Goal: Information Seeking & Learning: Learn about a topic

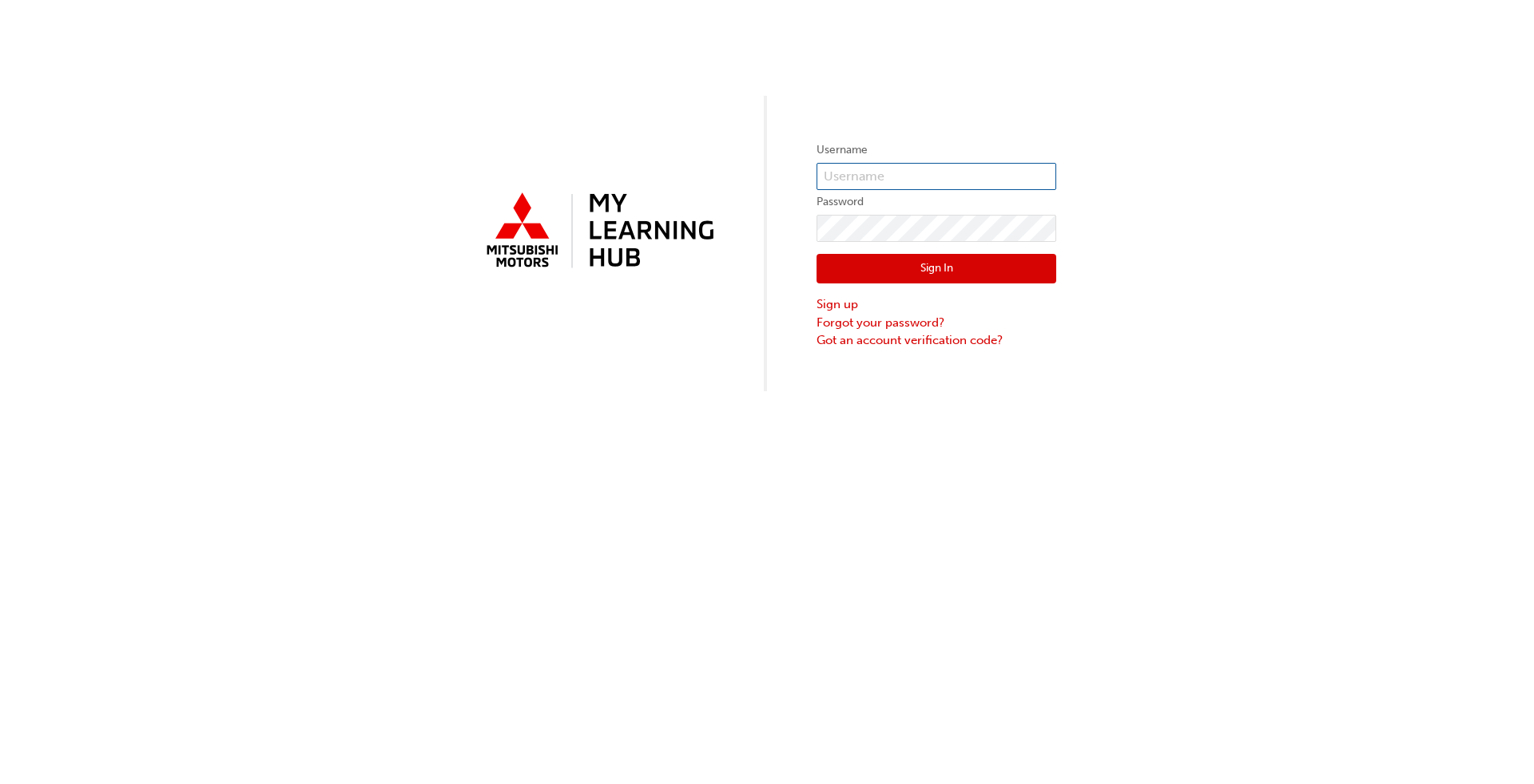
type input "[EMAIL_ADDRESS][DOMAIN_NAME]"
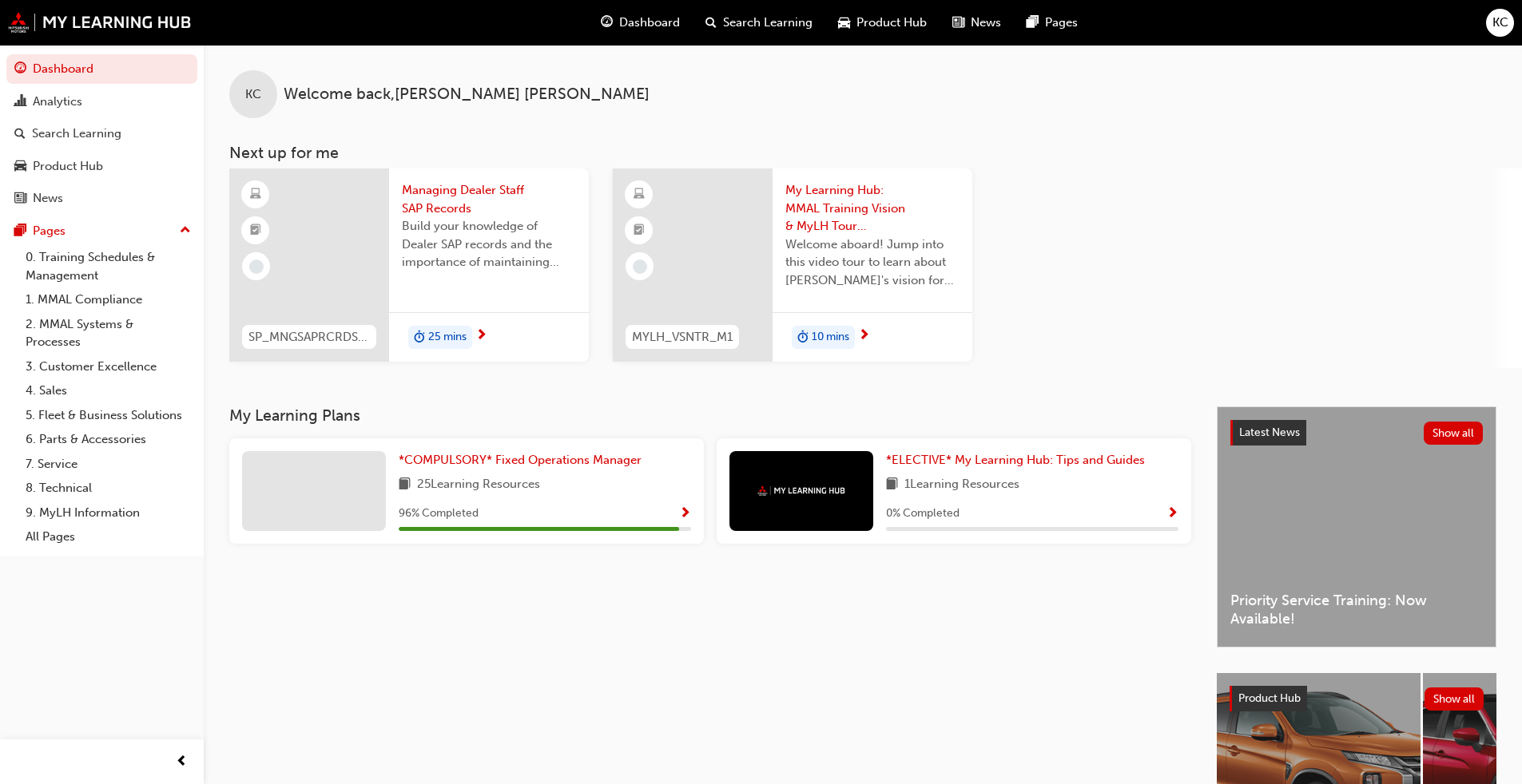
click at [459, 204] on span "Managing Dealer Staff SAP Records" at bounding box center [488, 199] width 174 height 36
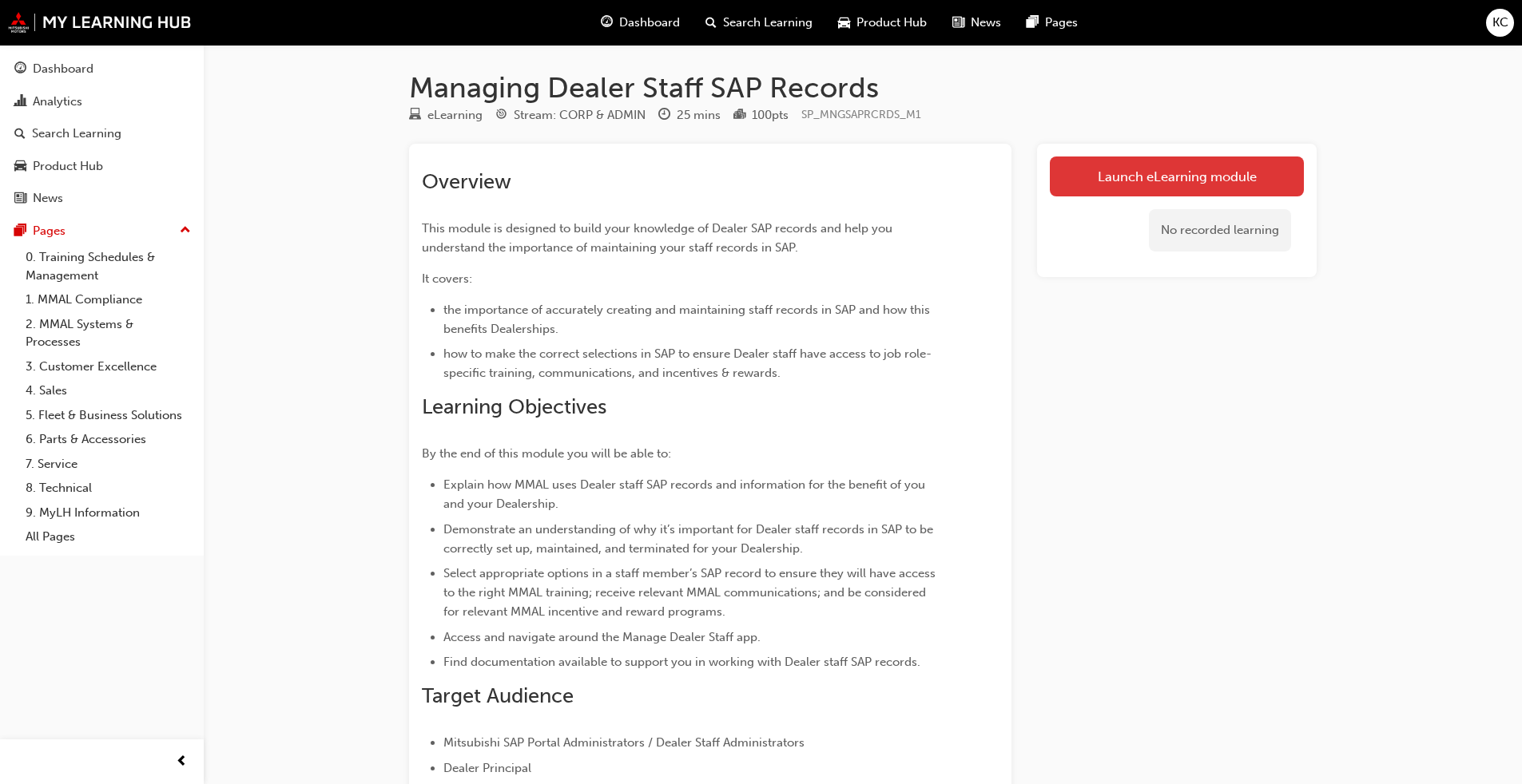
click at [786, 172] on link "Launch eLearning module" at bounding box center [1177, 177] width 254 height 40
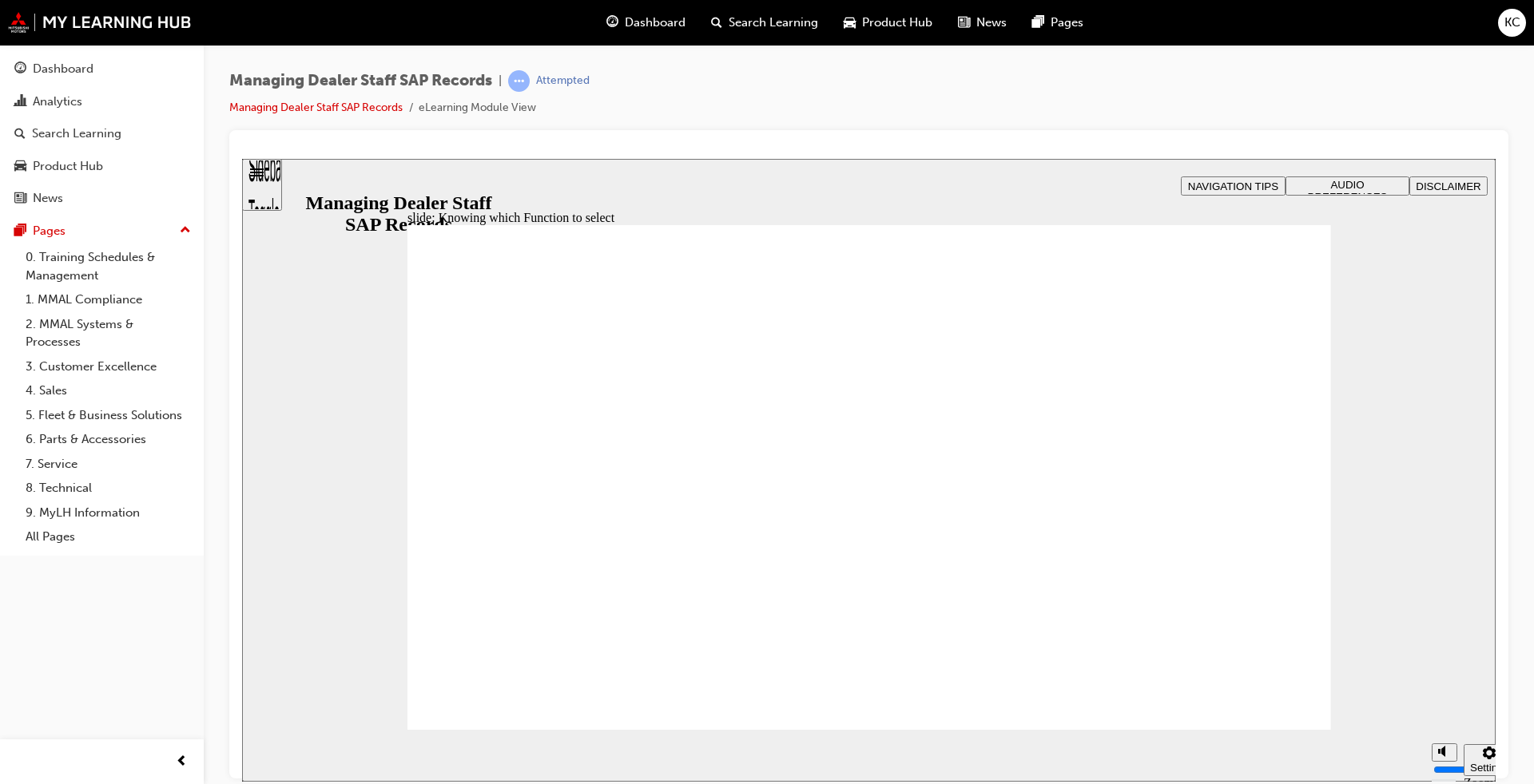
click at [786, 79] on div "Managing Dealer Staff SAP Records | Attempted Managing Dealer Staff SAP Records…" at bounding box center [868, 100] width 1279 height 60
type input "123"
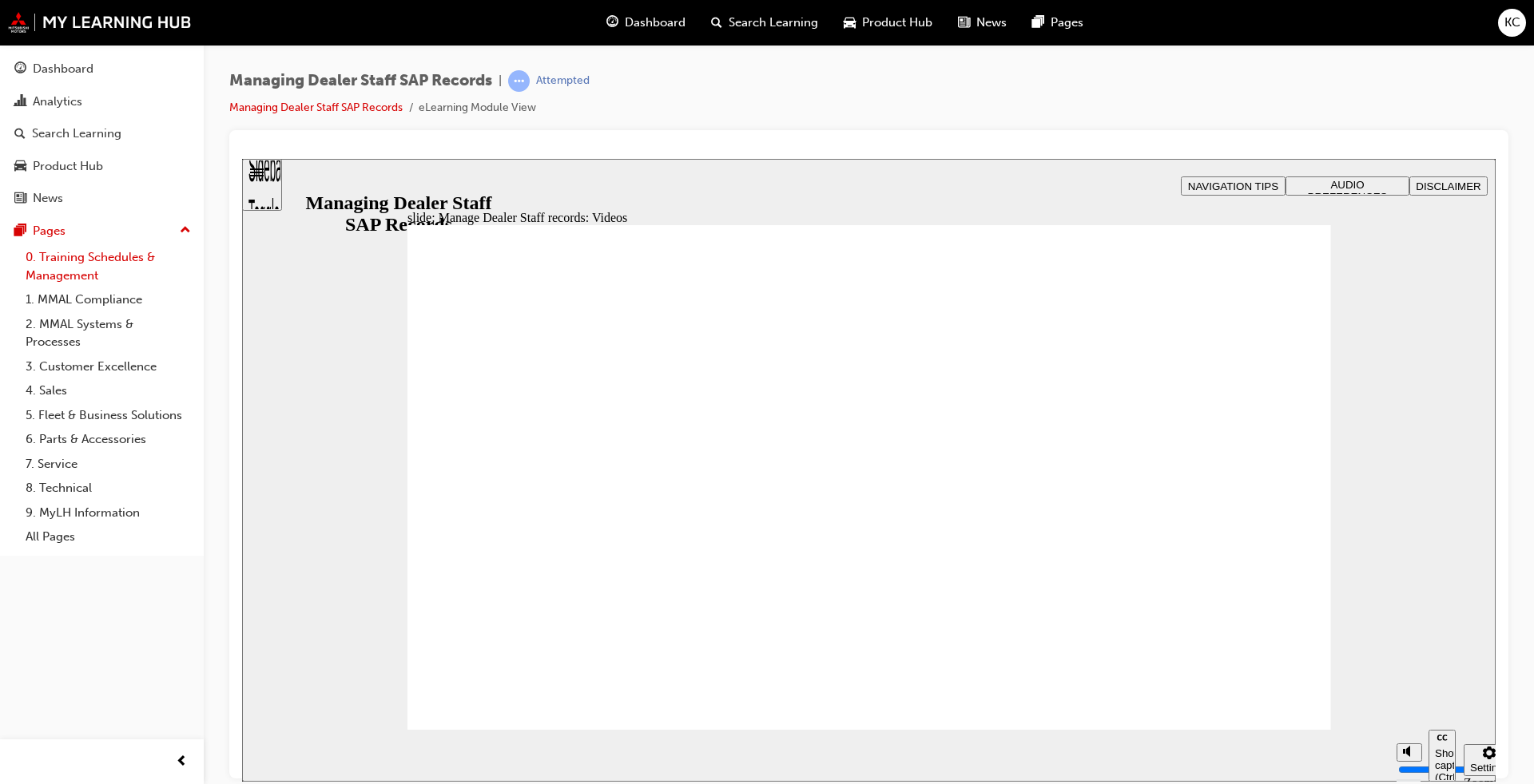
type input "127"
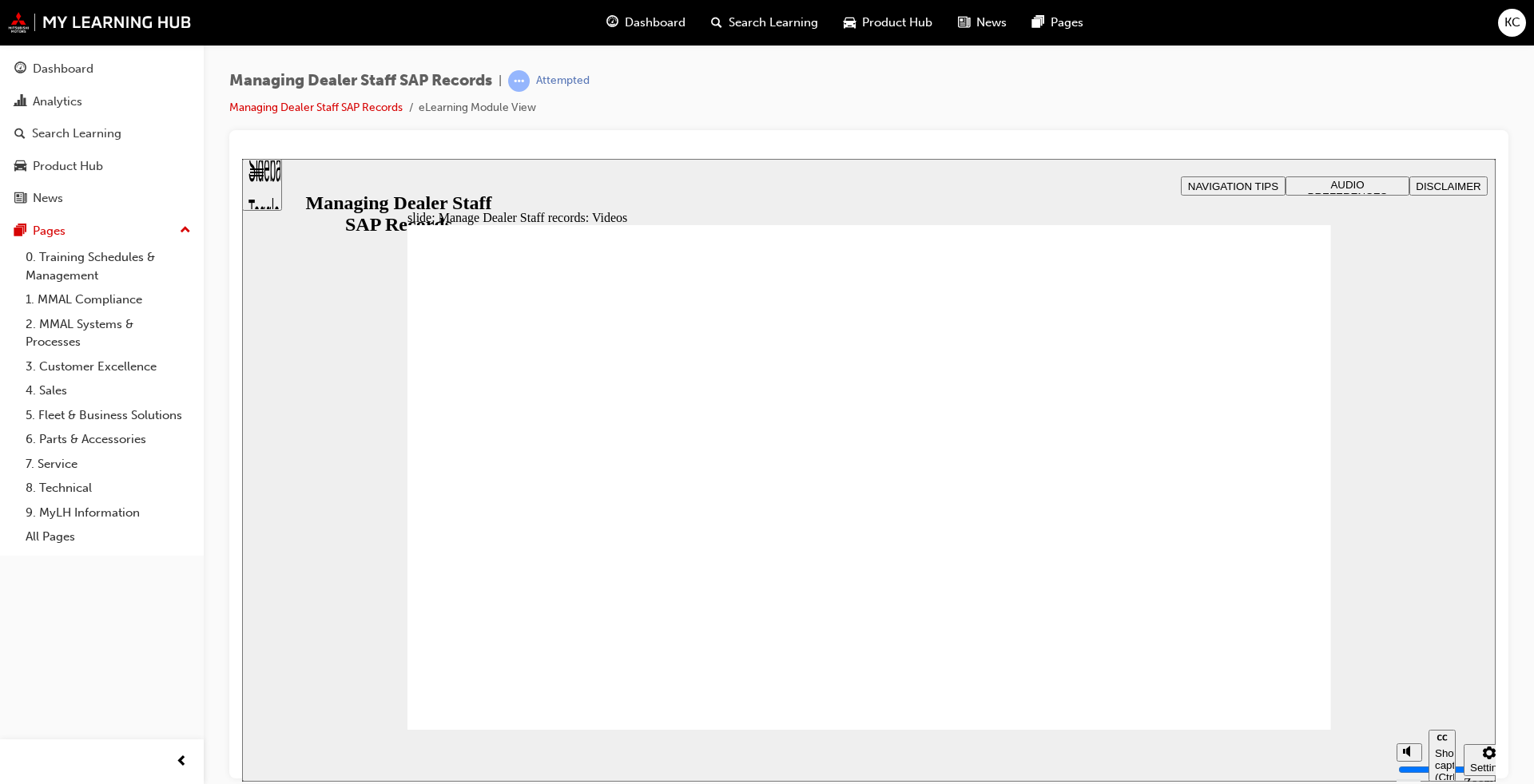
type input "254"
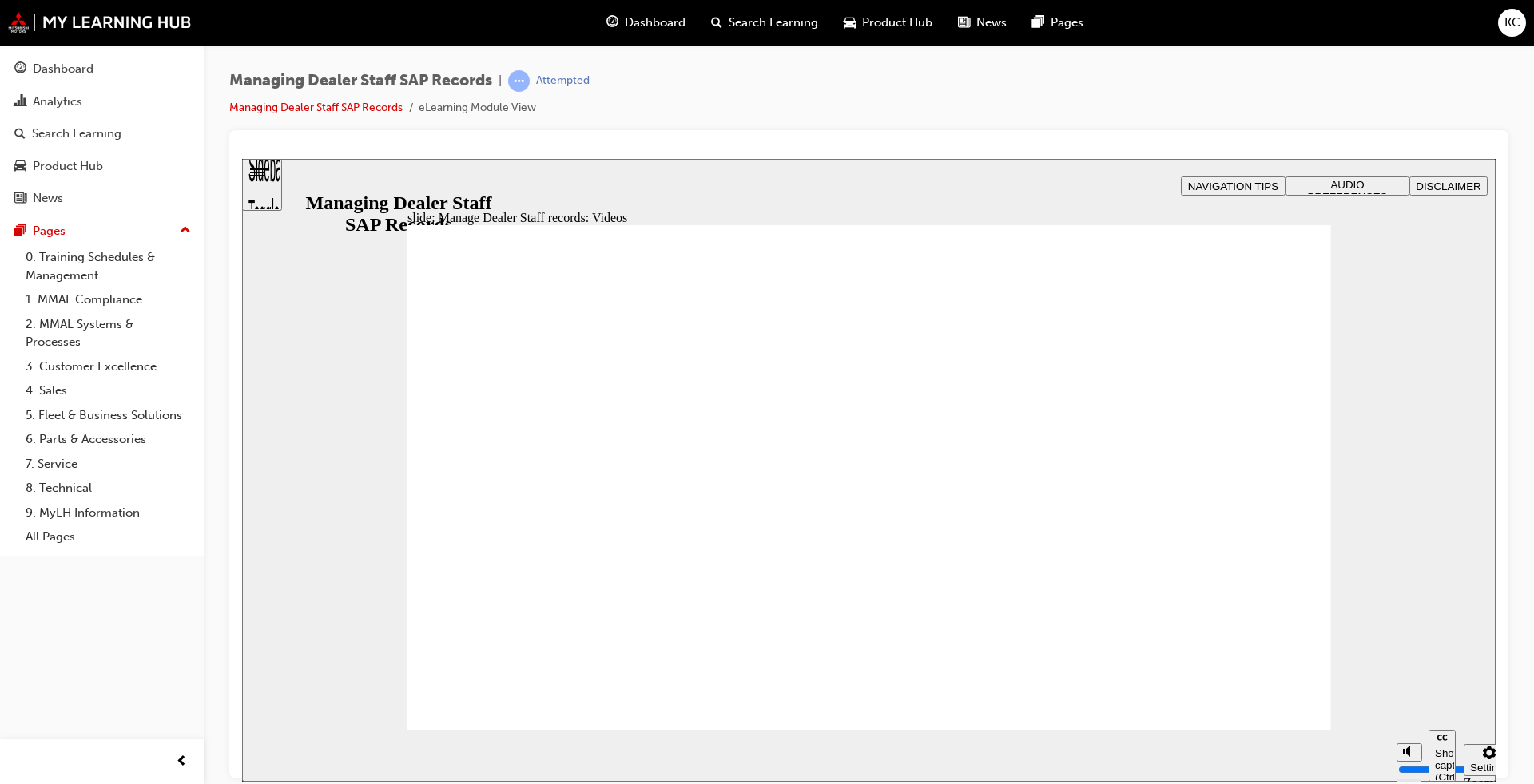
type input "75"
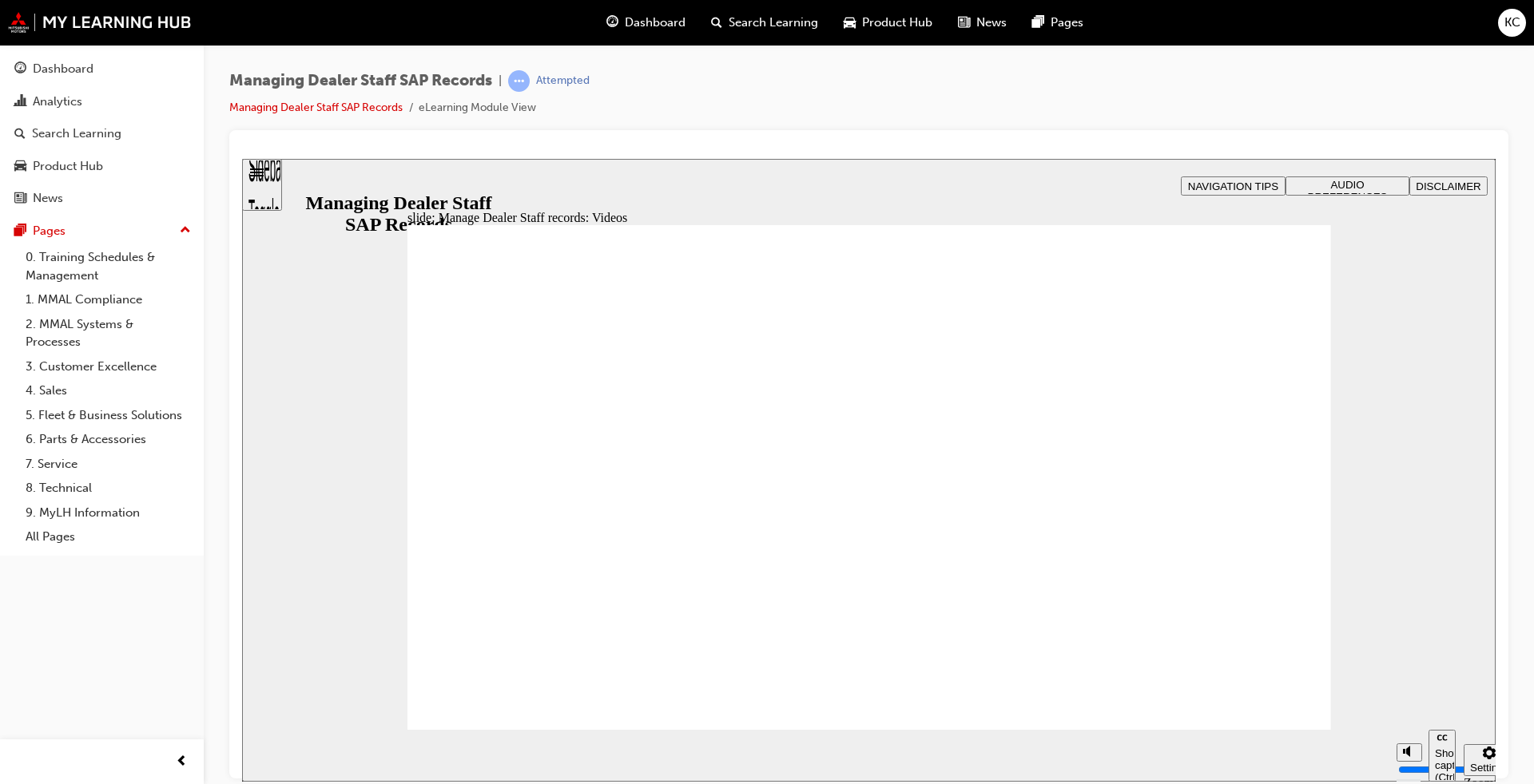
type input "144"
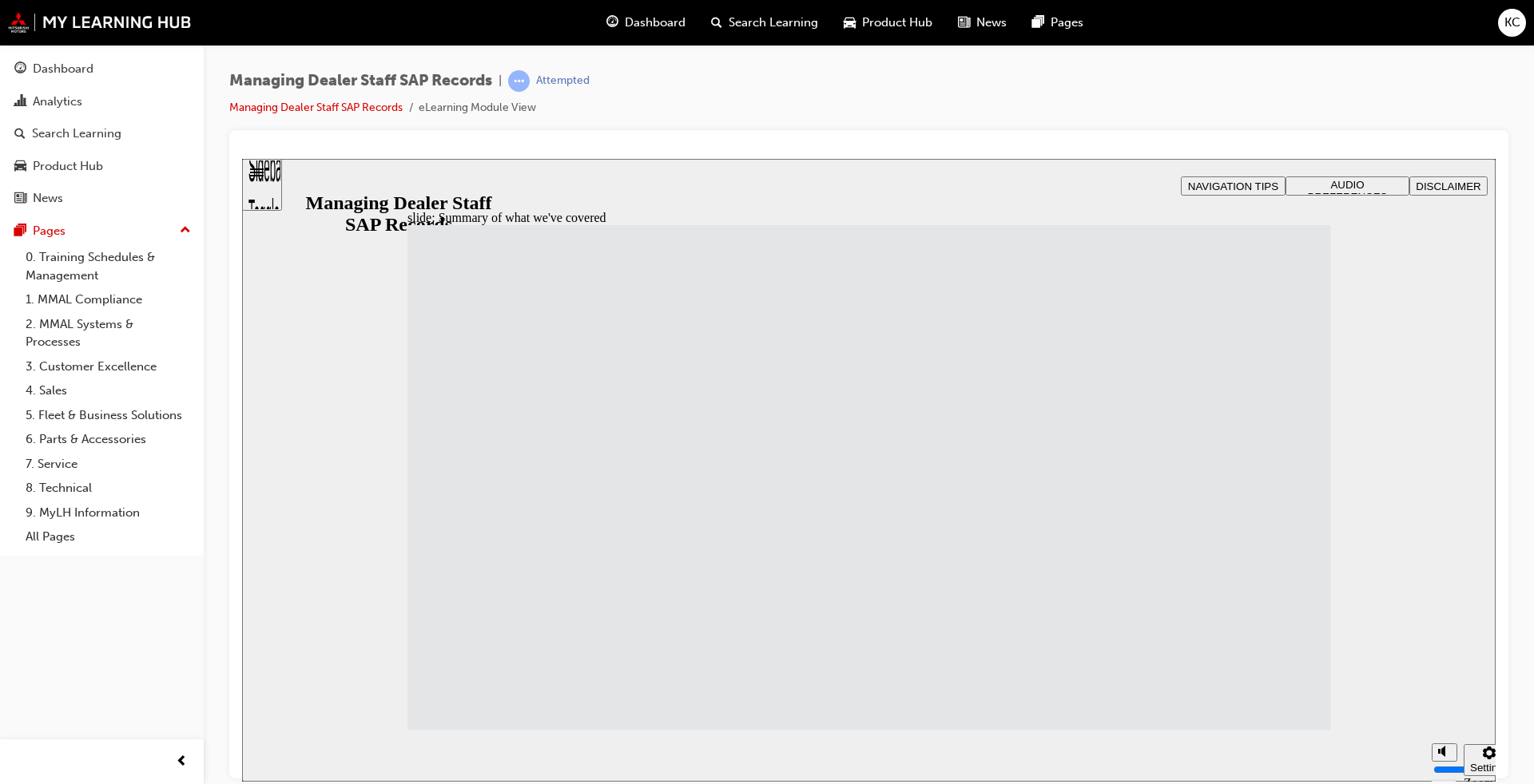
drag, startPoint x: 1262, startPoint y: 680, endPoint x: 1256, endPoint y: 694, distance: 15.2
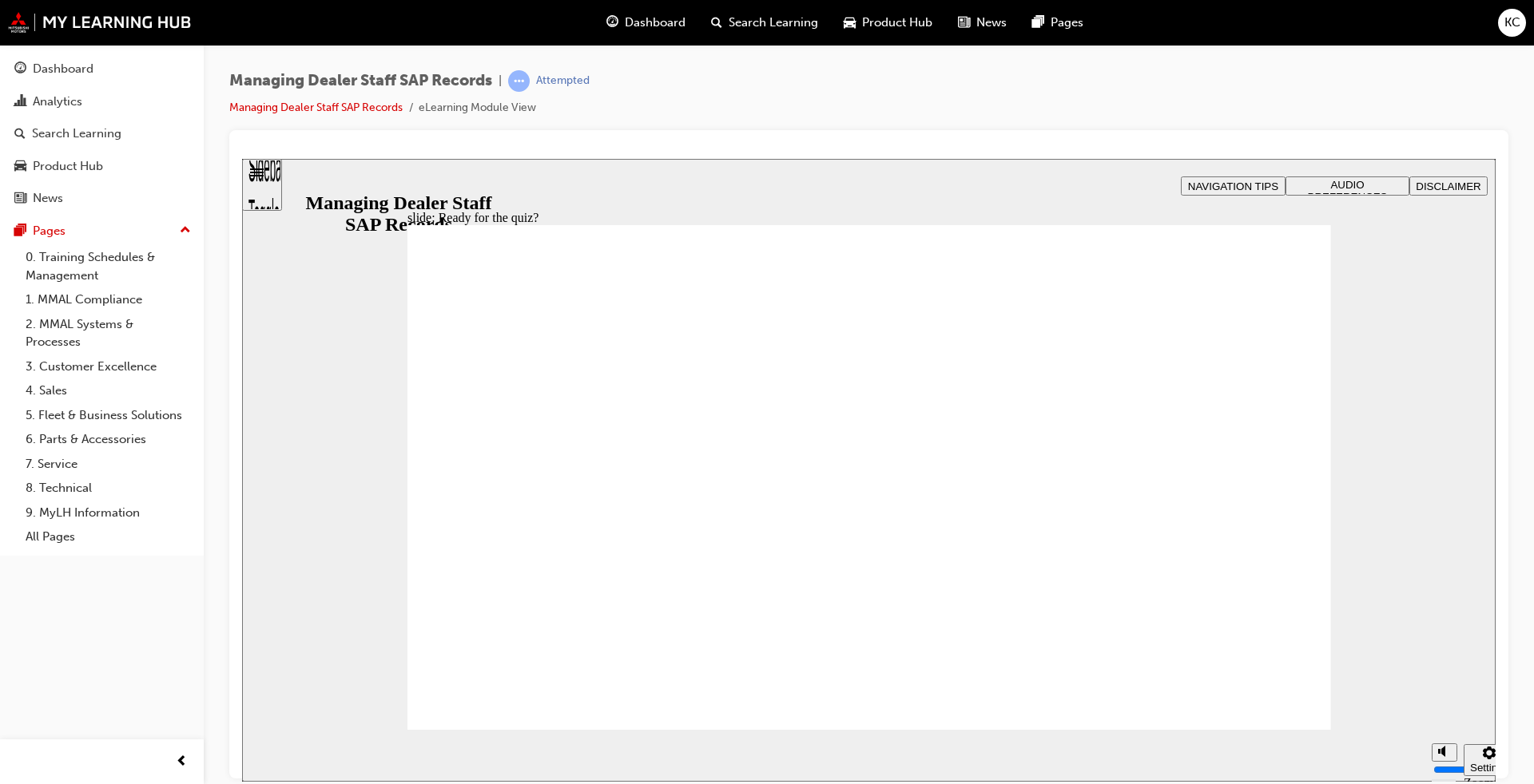
checkbox input "true"
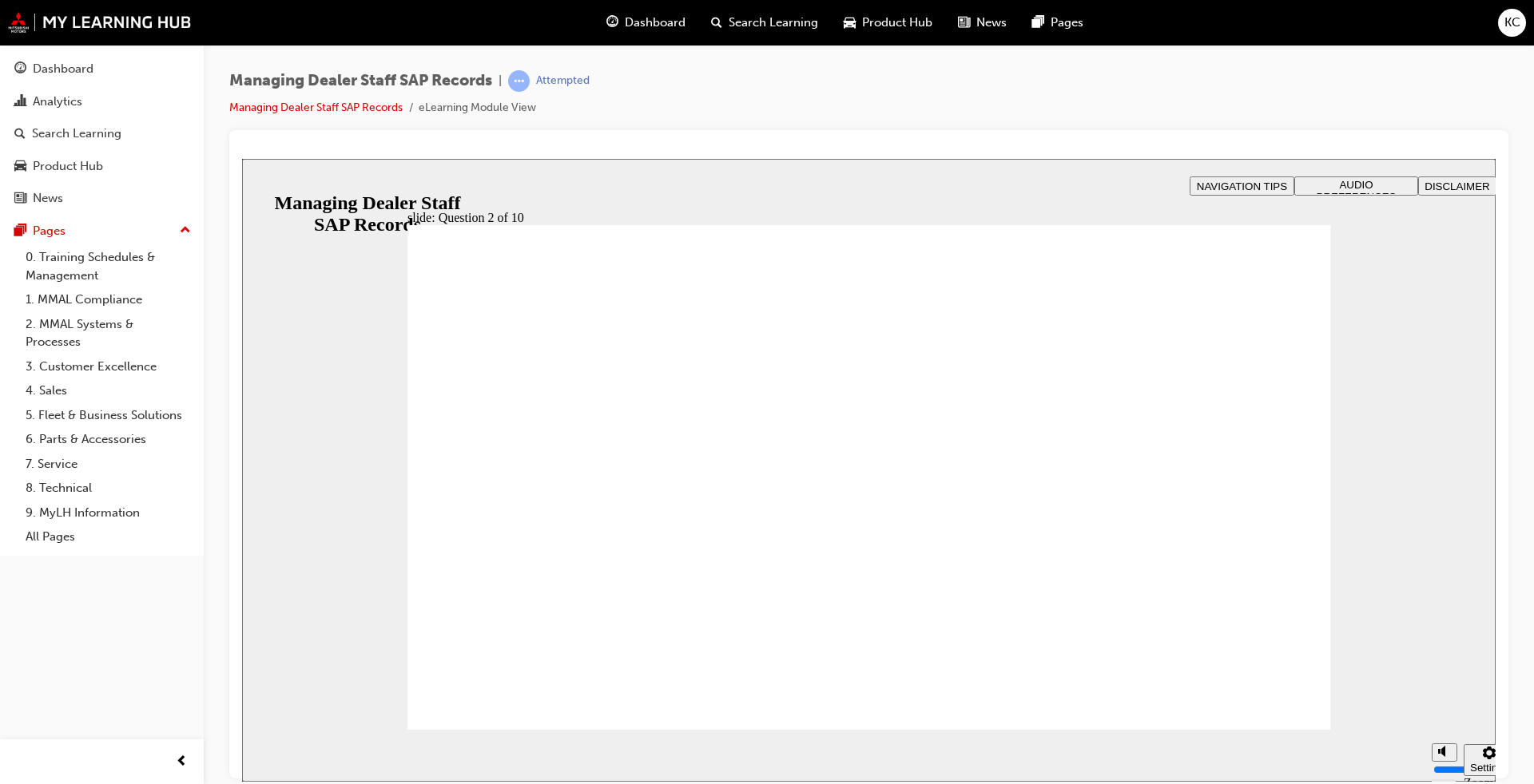
radio input "true"
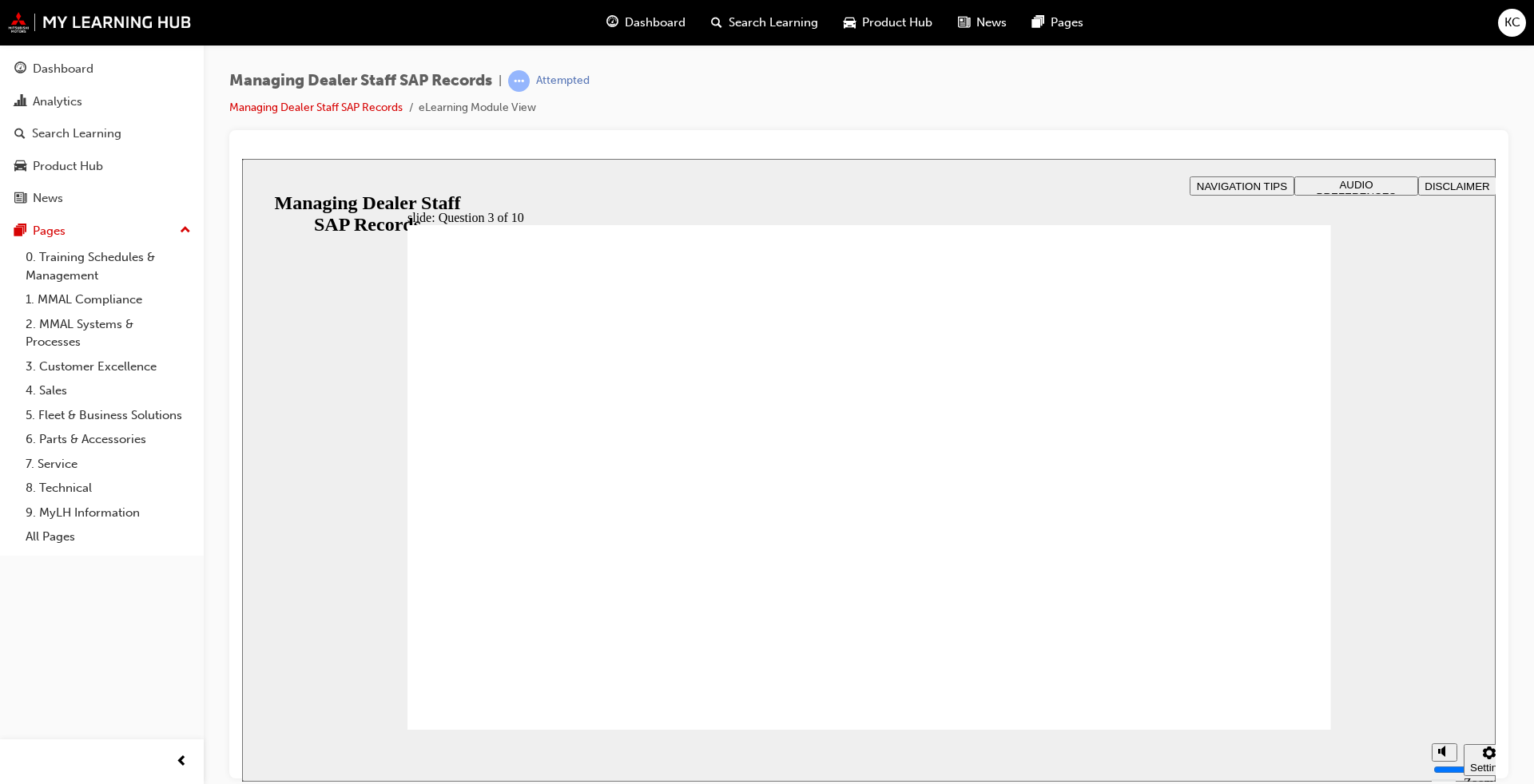
checkbox input "true"
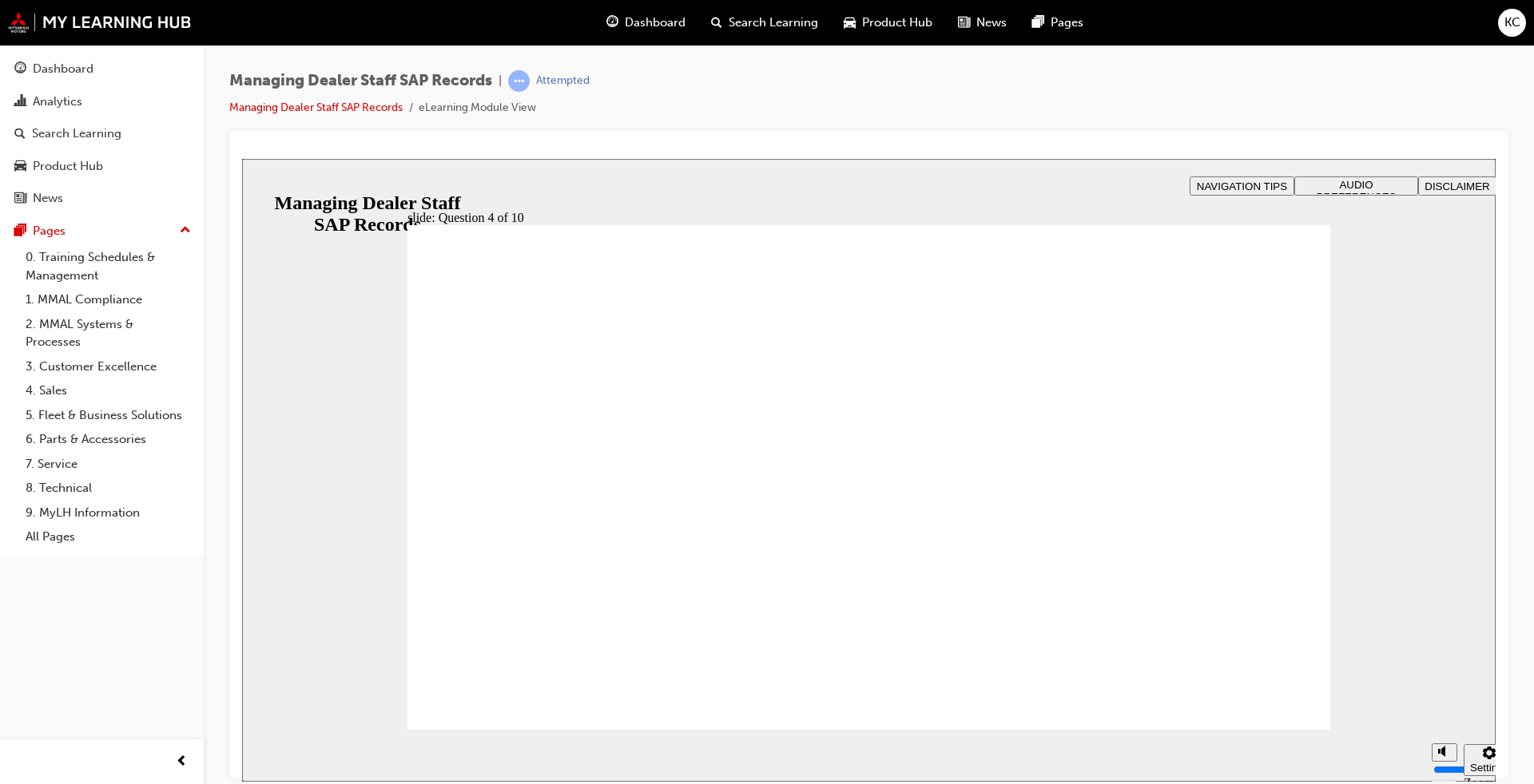
checkbox input "true"
radio input "true"
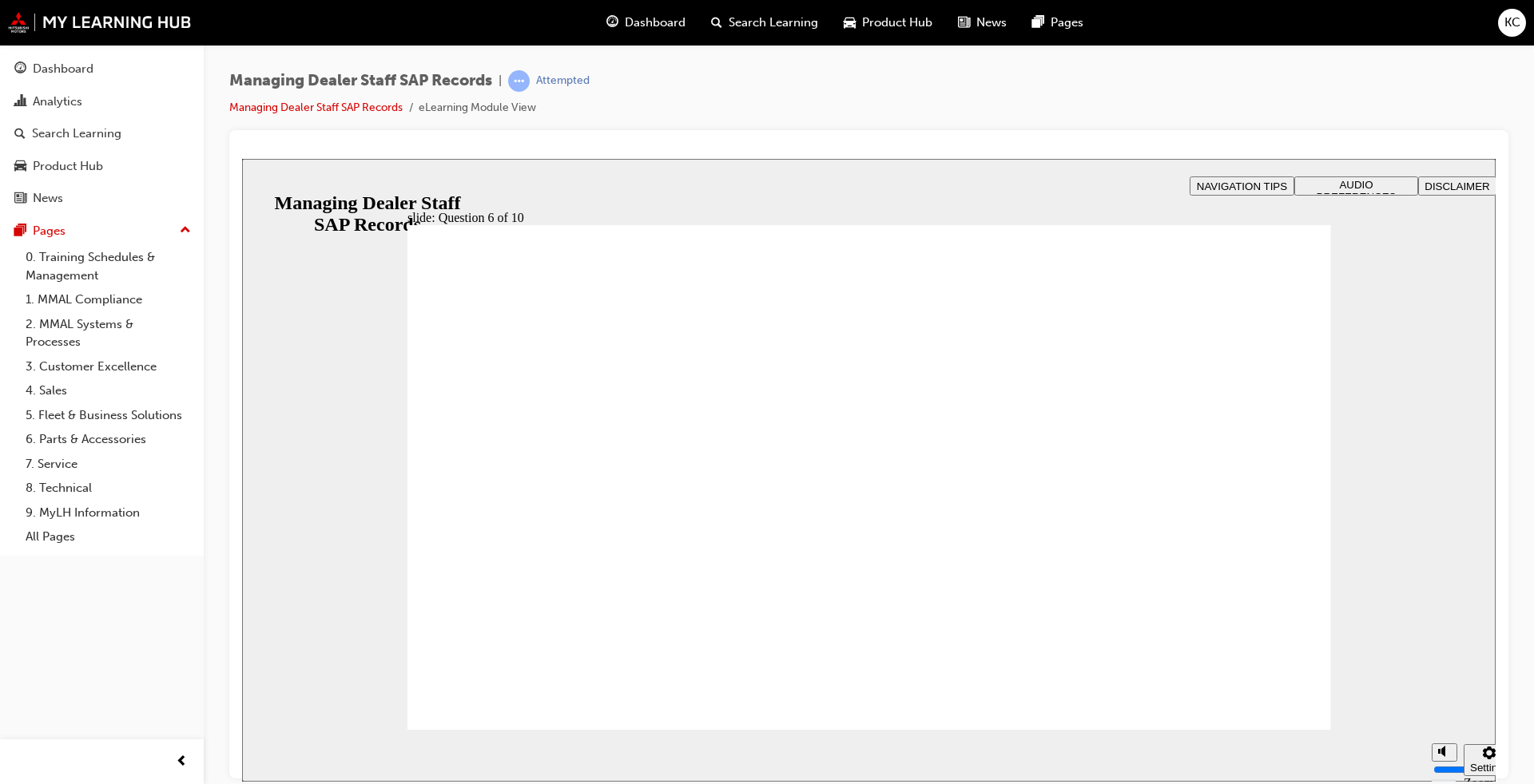
checkbox input "true"
radio input "true"
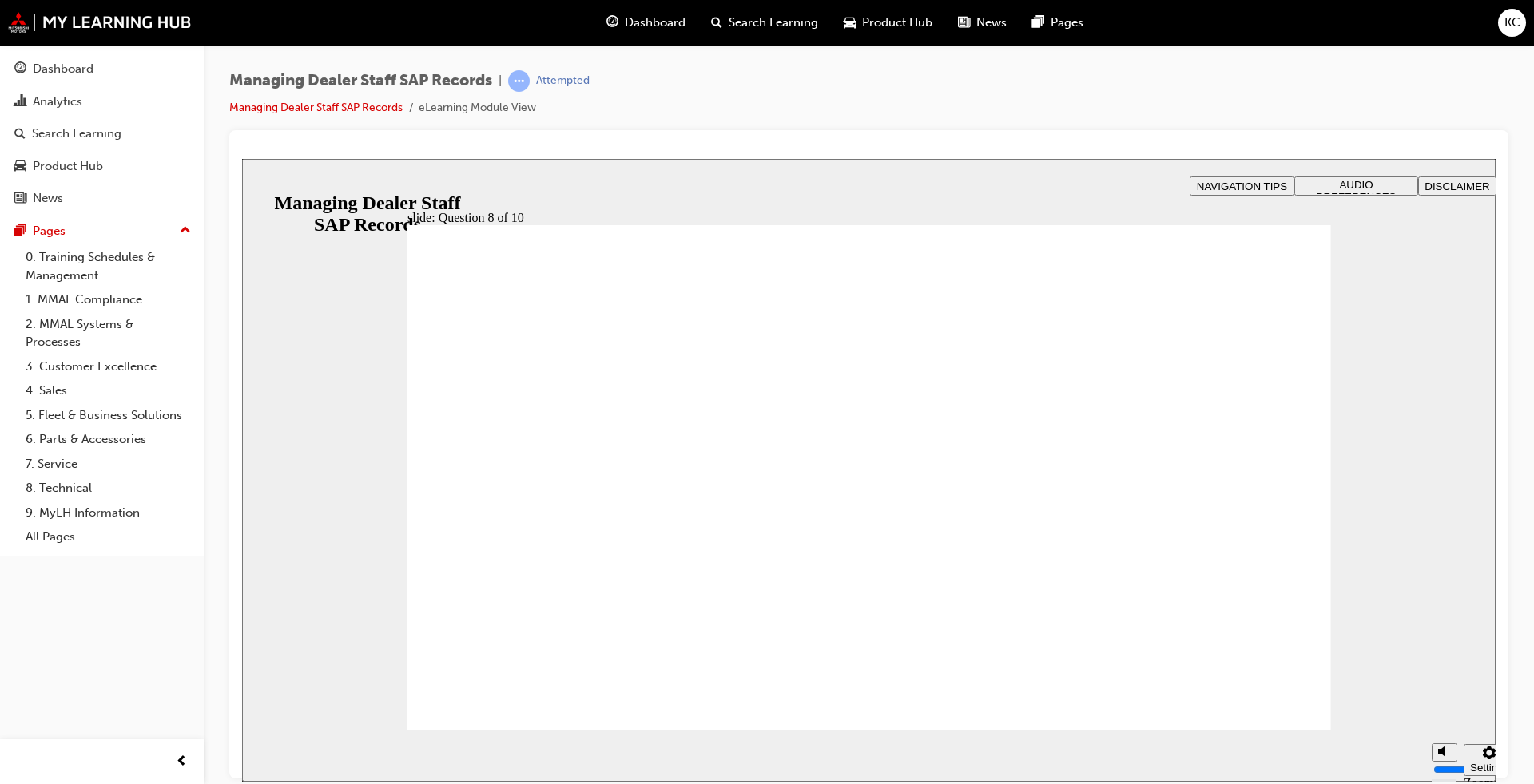
radio input "false"
radio input "true"
radio input "false"
radio input "true"
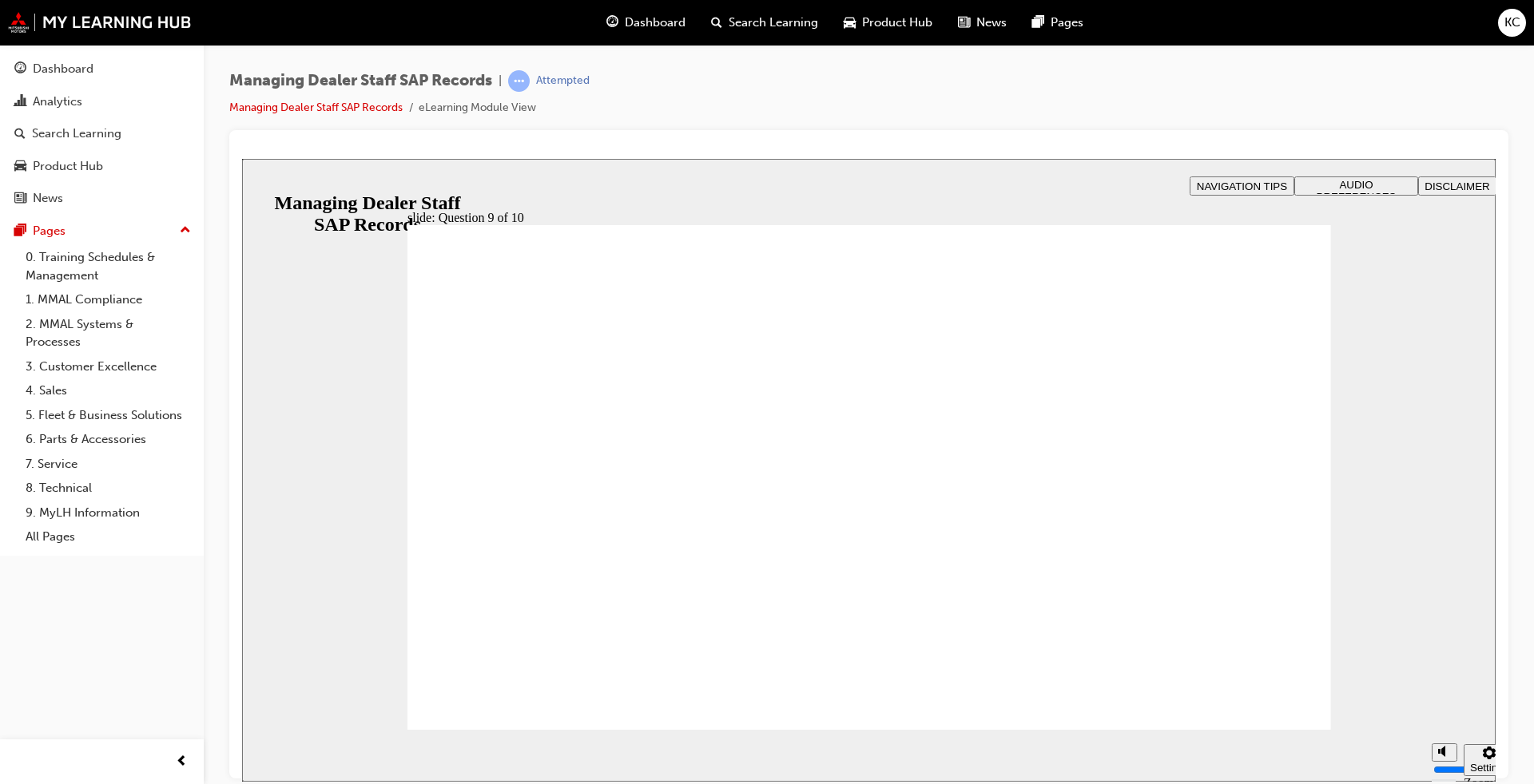
radio input "true"
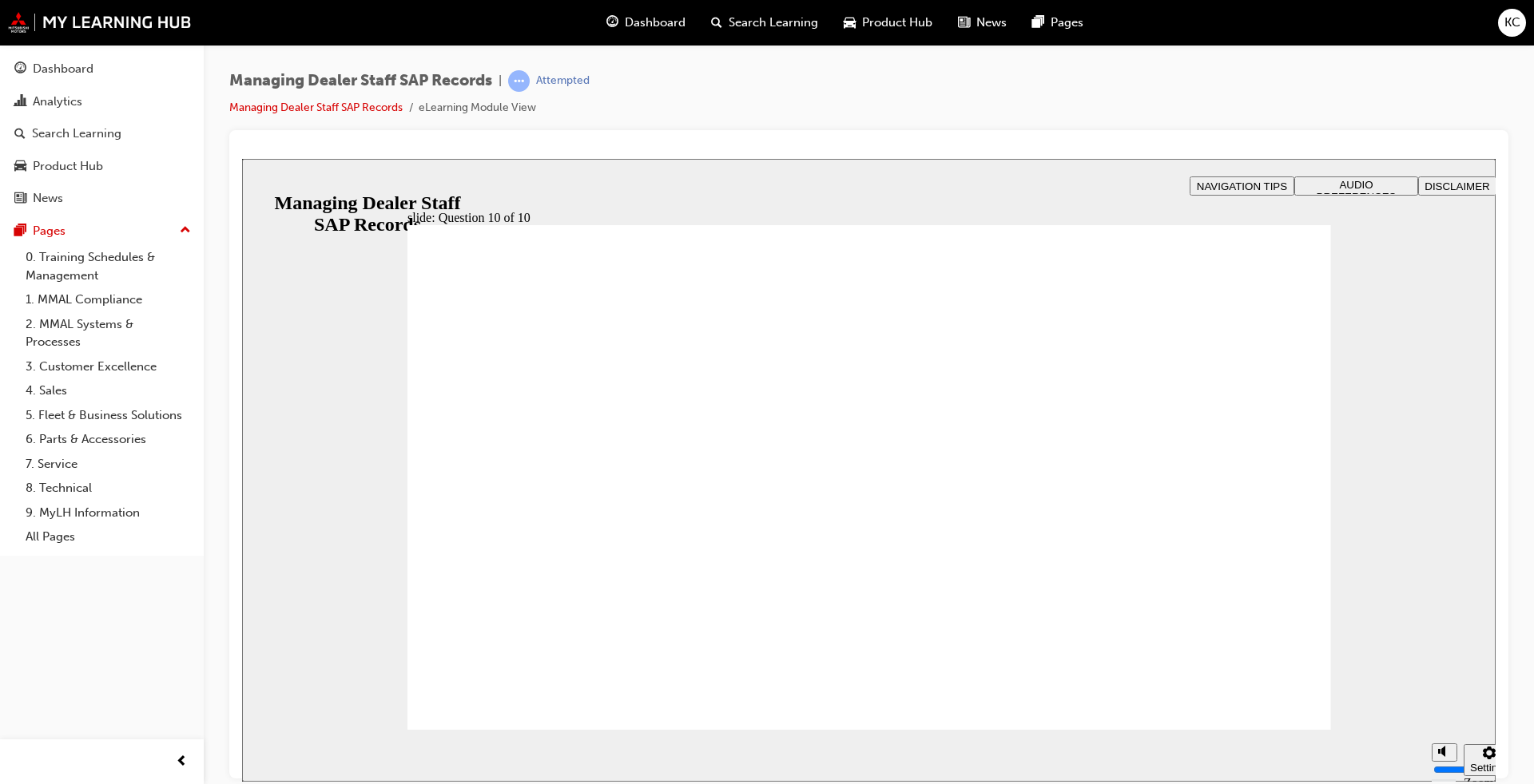
checkbox input "true"
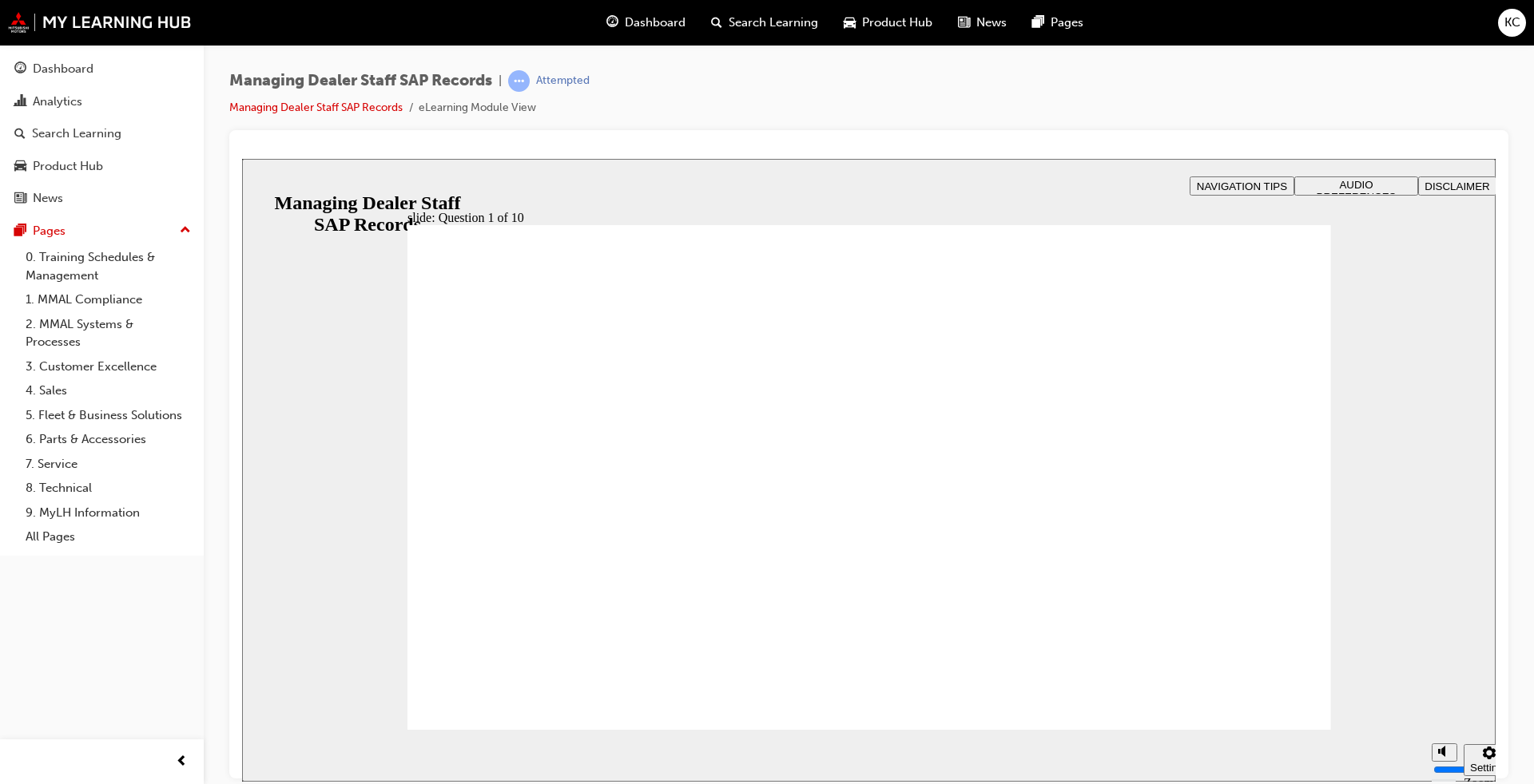
drag, startPoint x: 447, startPoint y: 540, endPoint x: 592, endPoint y: 703, distance: 218.2
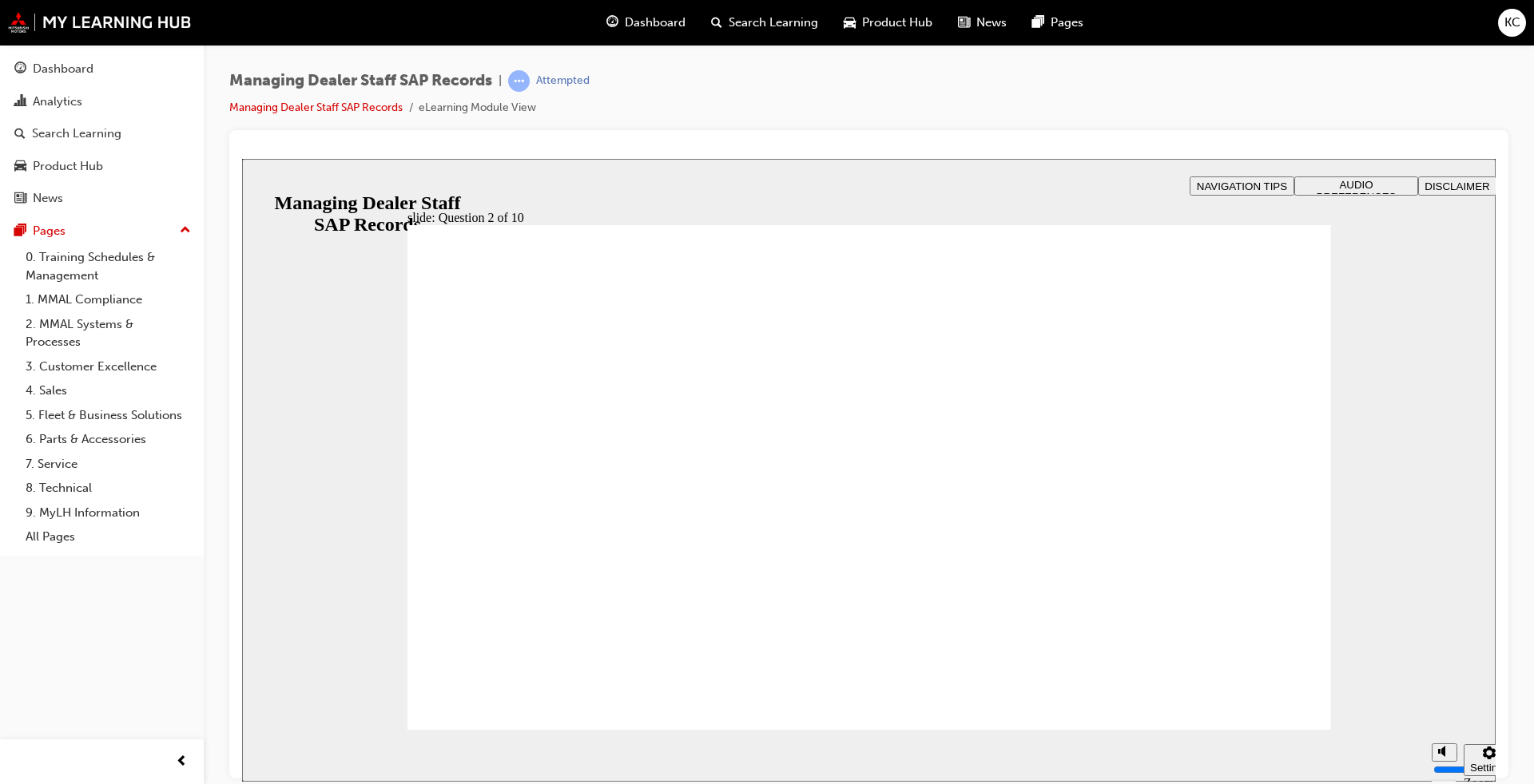
radio input "true"
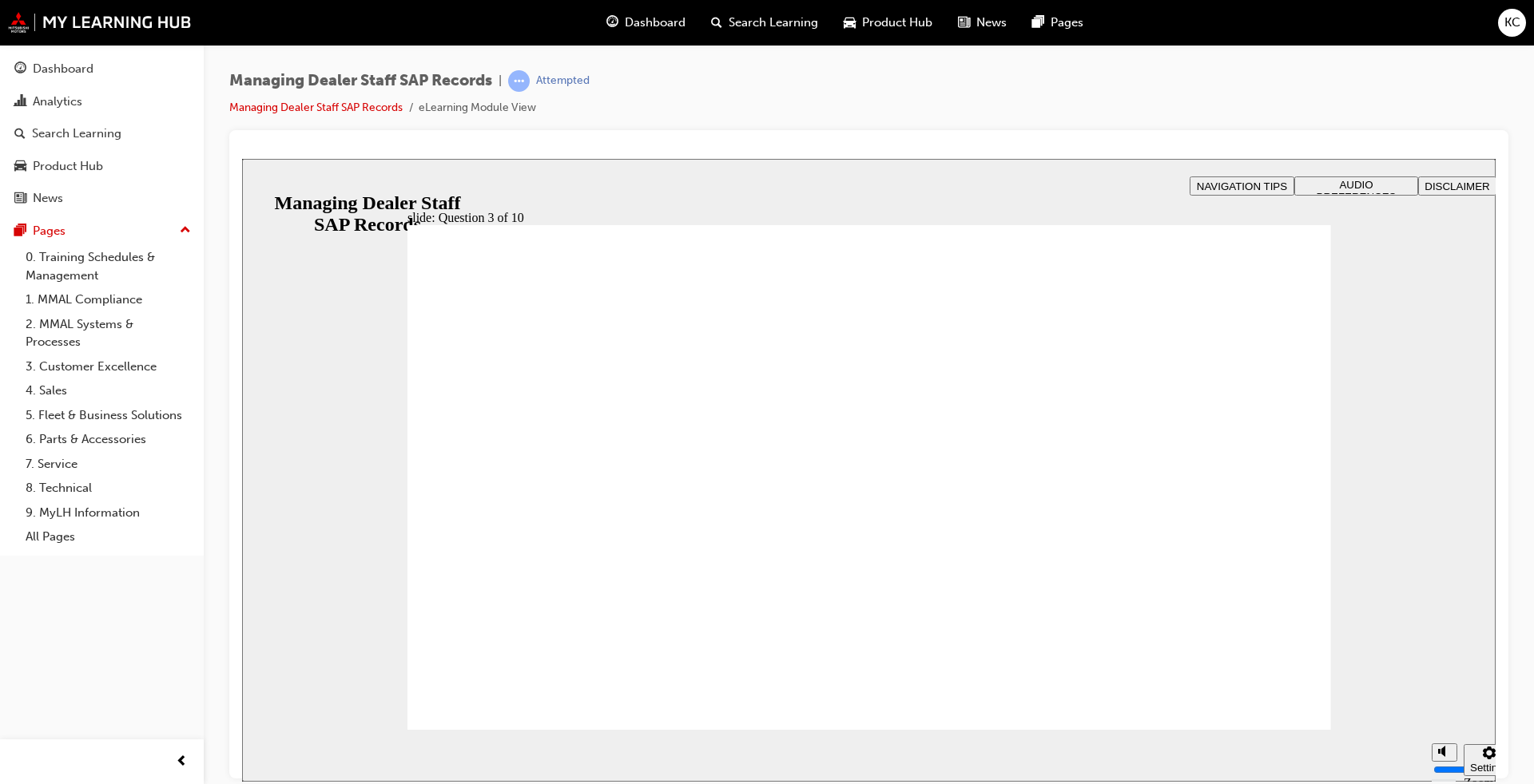
radio input "true"
checkbox input "true"
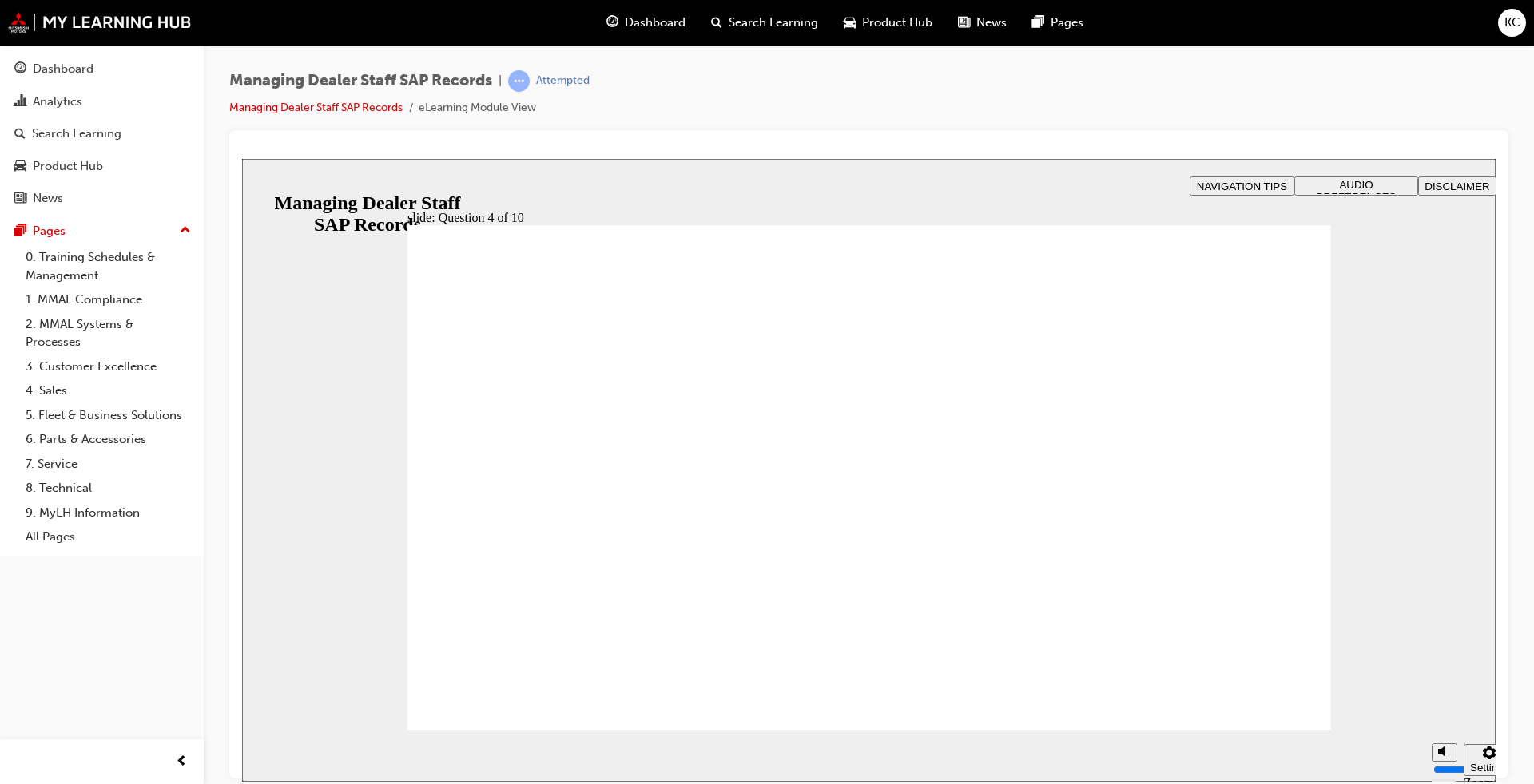
checkbox input "true"
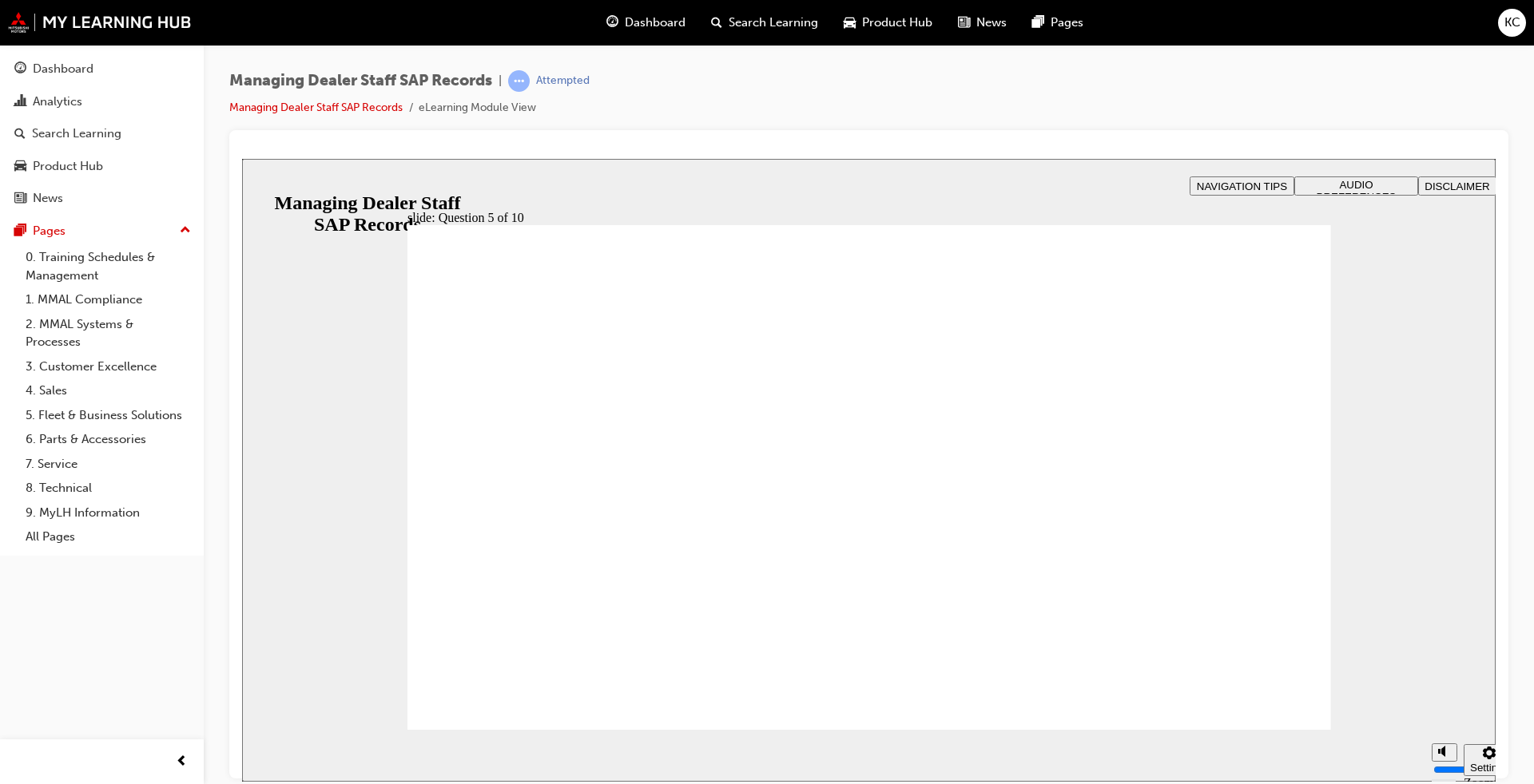
checkbox input "true"
radio input "true"
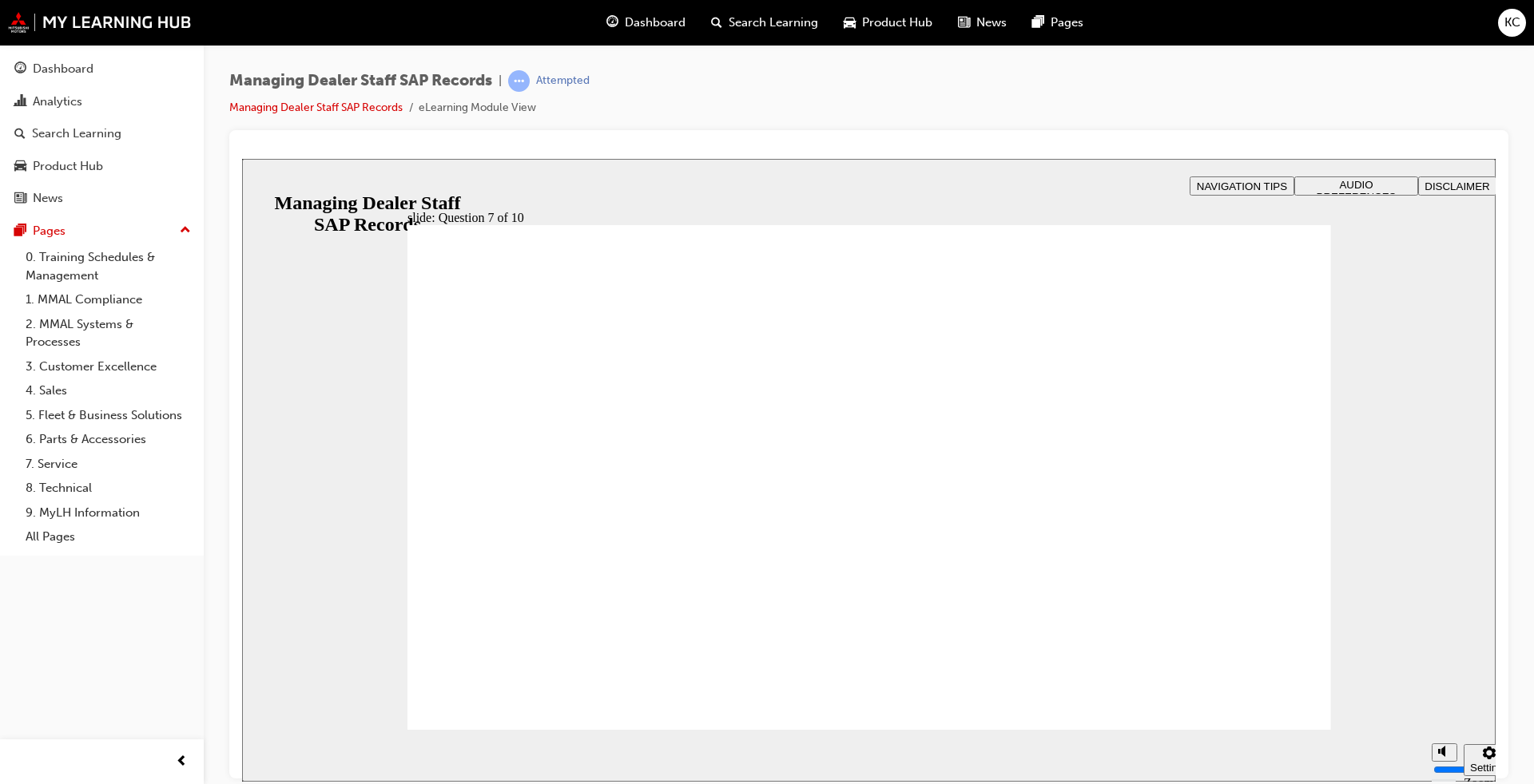
checkbox input "true"
radio input "true"
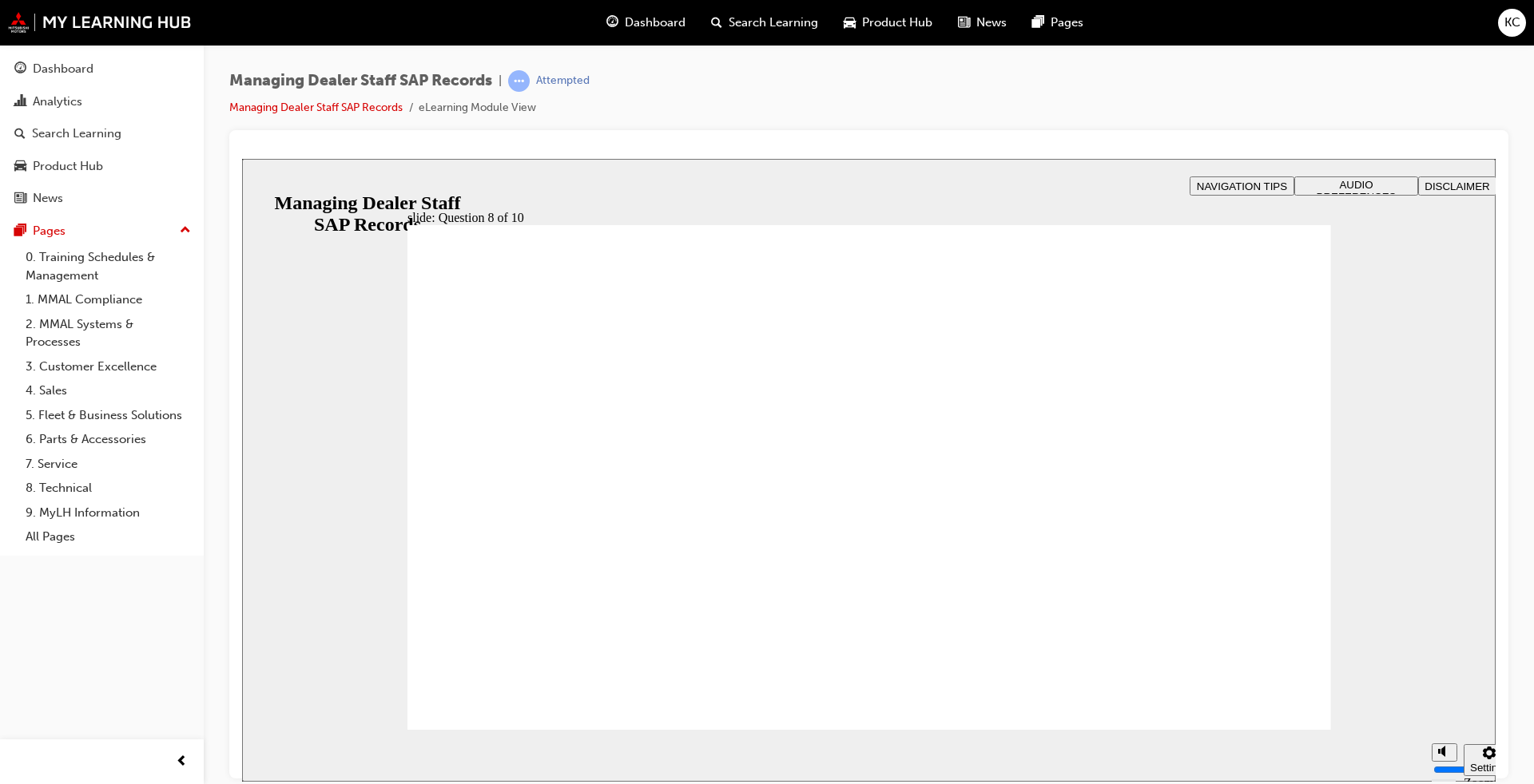
radio input "true"
drag, startPoint x: 452, startPoint y: 534, endPoint x: 503, endPoint y: 677, distance: 151.8
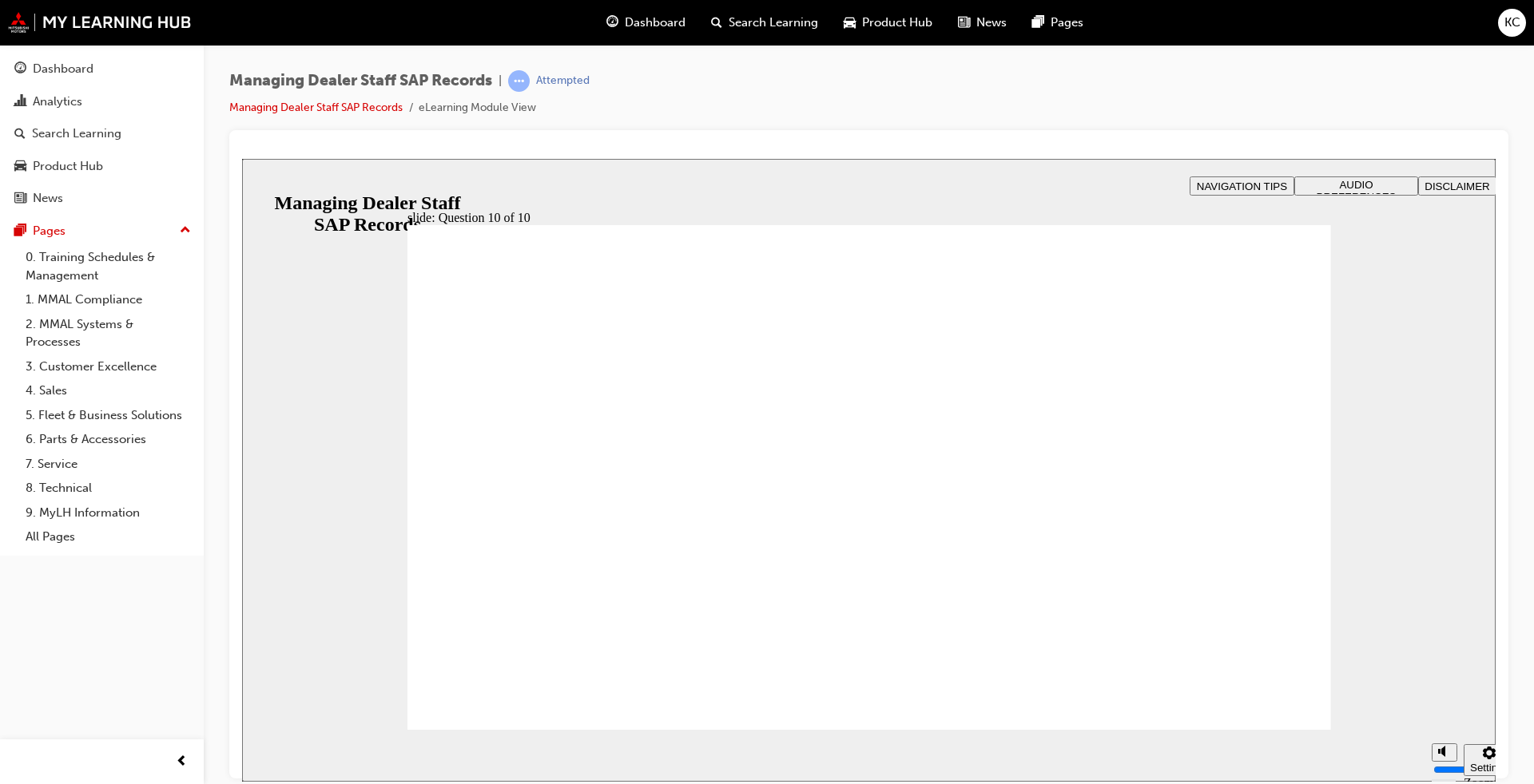
radio input "true"
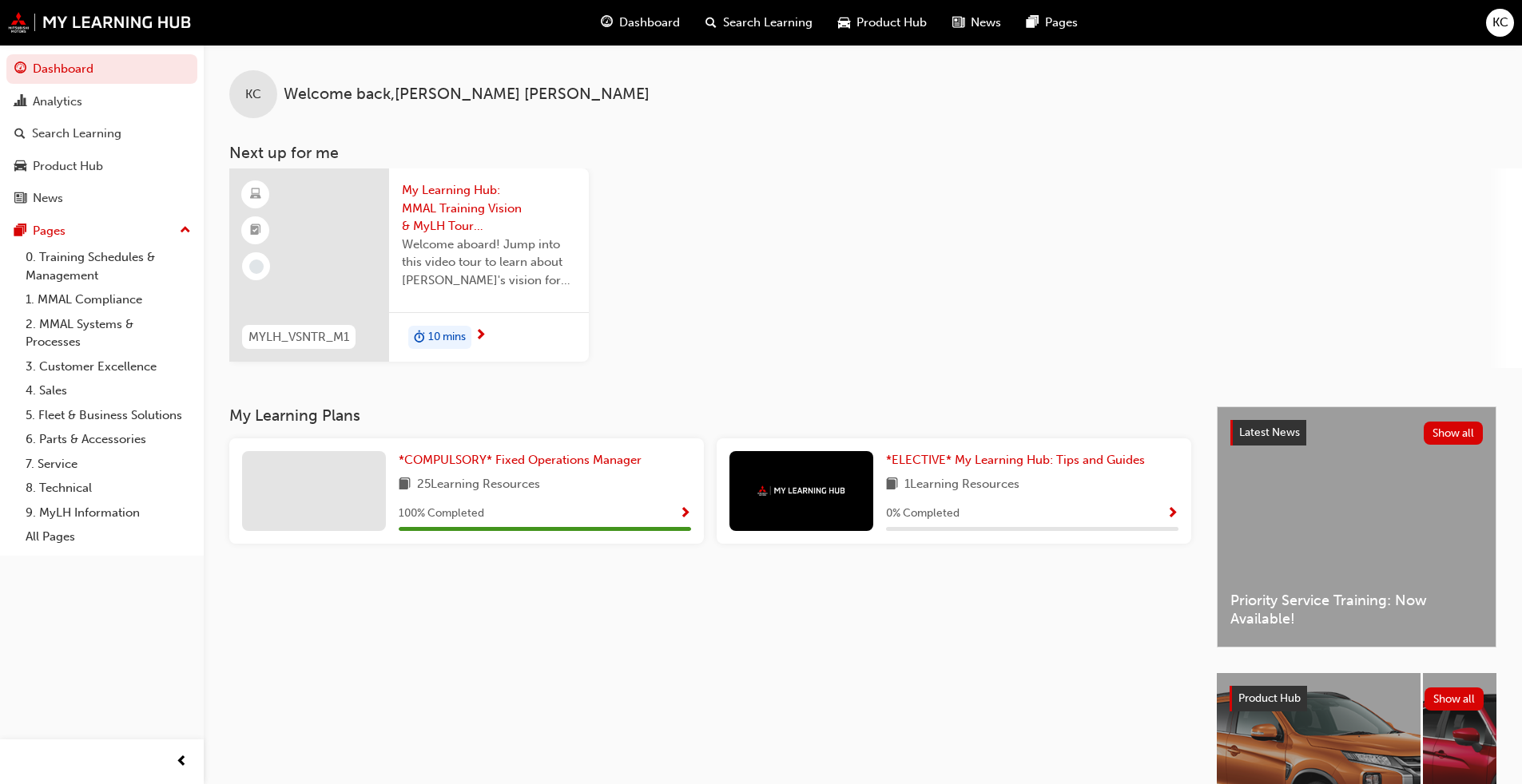
click at [445, 584] on div "My Learning Plans *COMPULSORY* Fixed Operations Manager 25 Learning Resources 1…" at bounding box center [722, 654] width 987 height 495
click at [877, 570] on div "My Learning Plans *COMPULSORY* Fixed Operations Manager 25 Learning Resources 1…" at bounding box center [722, 654] width 987 height 495
click at [510, 461] on span "*COMPULSORY* Fixed Operations Manager" at bounding box center [520, 460] width 243 height 15
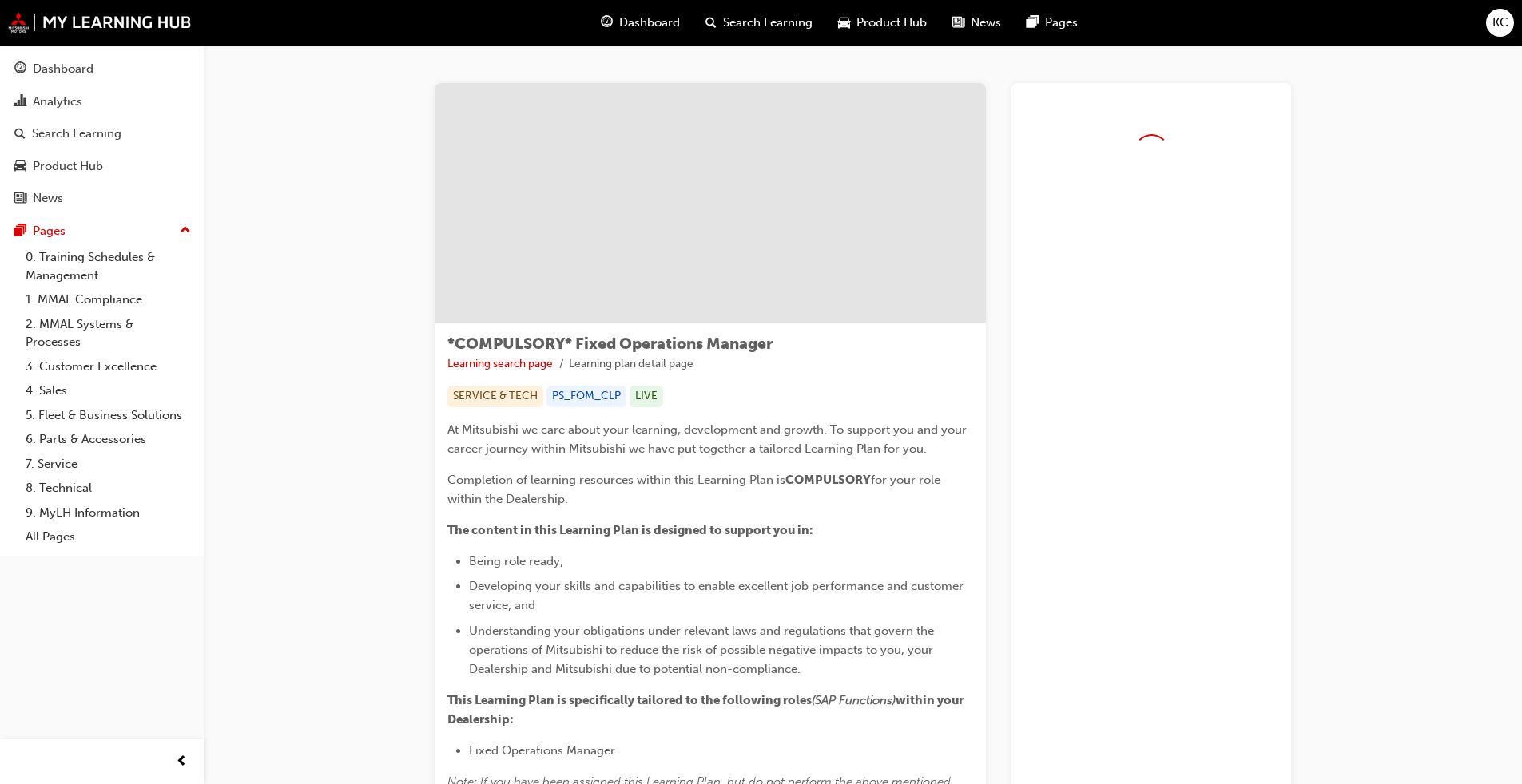
scroll to position [80, 0]
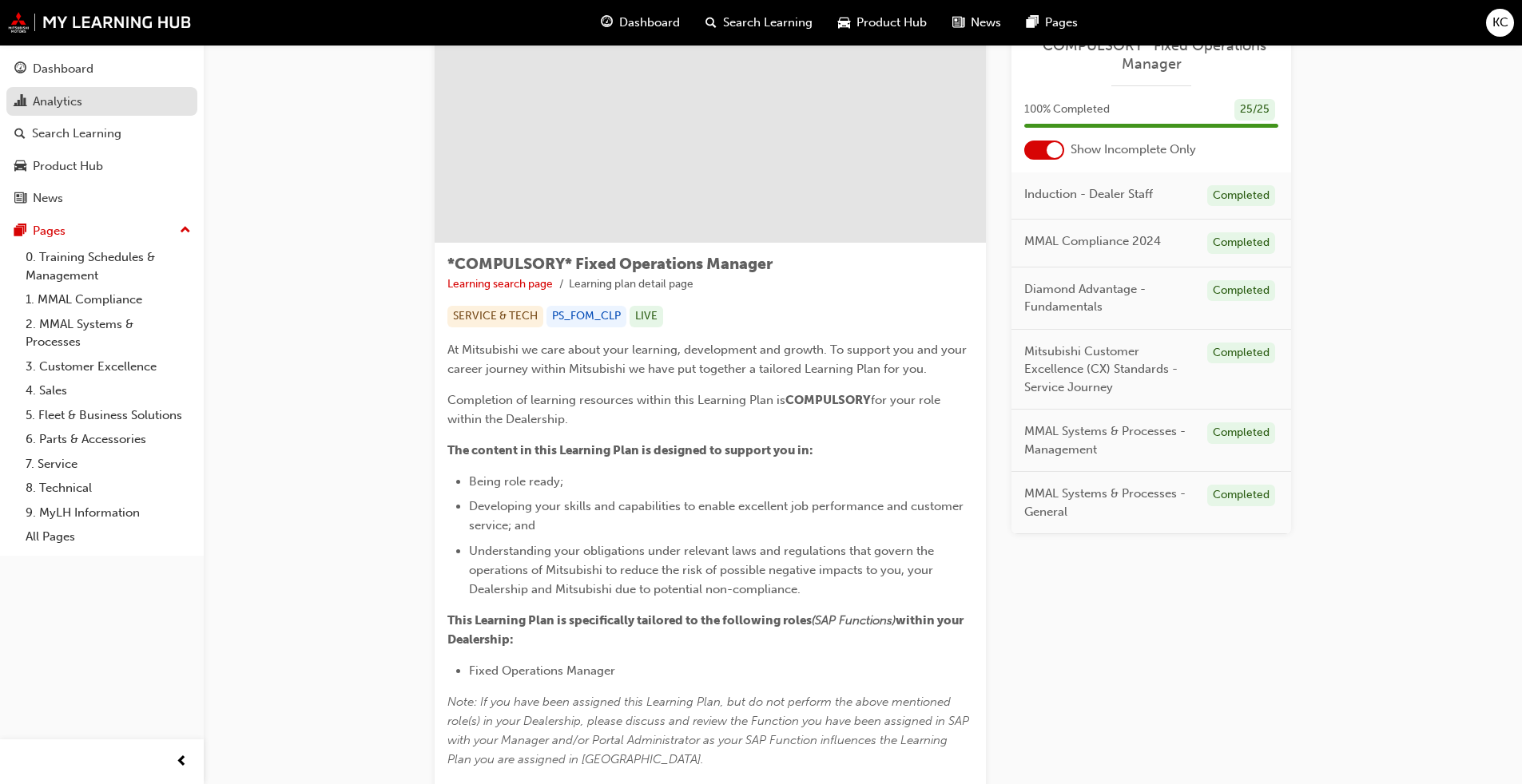
click at [63, 102] on div "Analytics" at bounding box center [57, 101] width 50 height 18
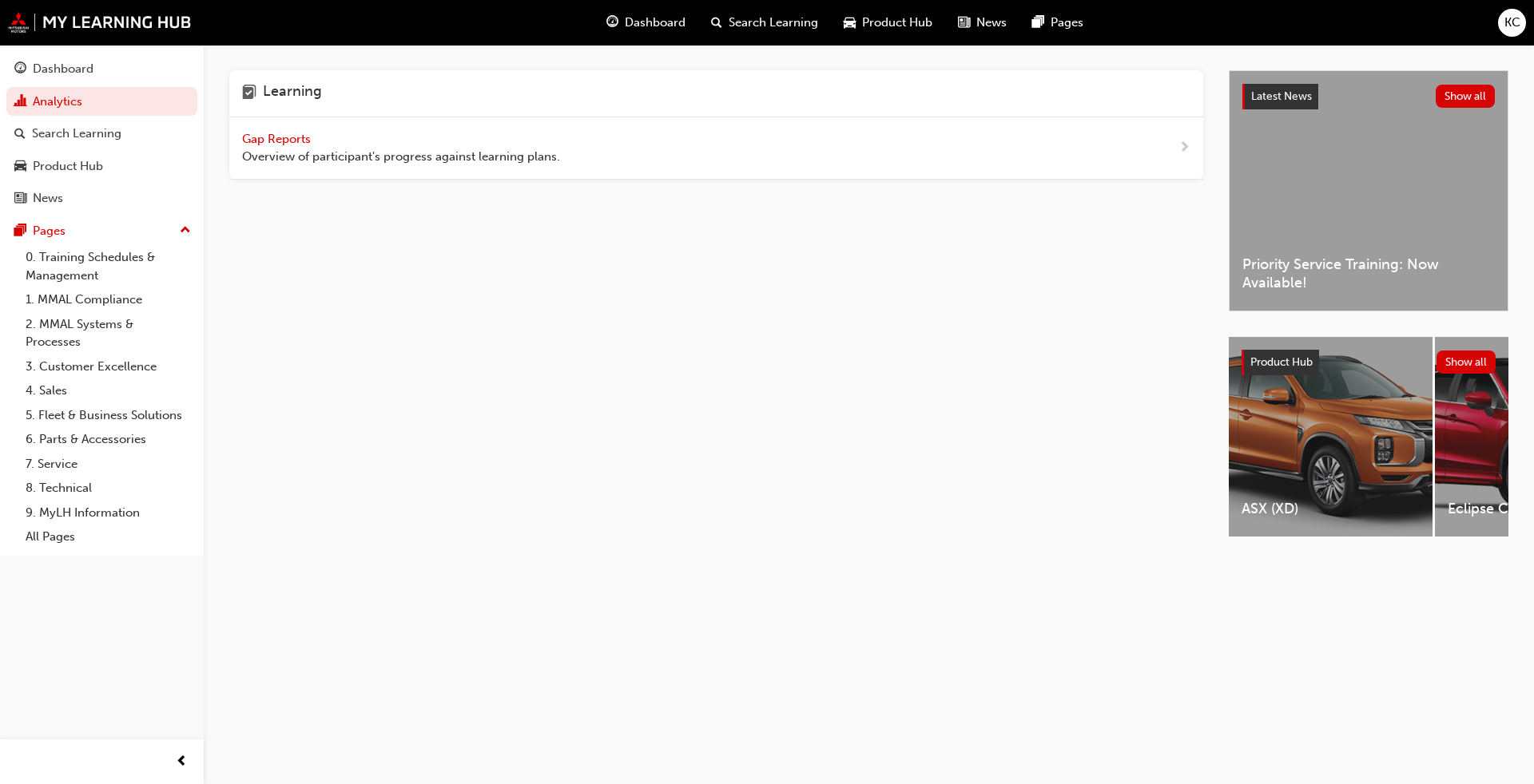
click at [294, 137] on span "Gap Reports" at bounding box center [278, 139] width 72 height 15
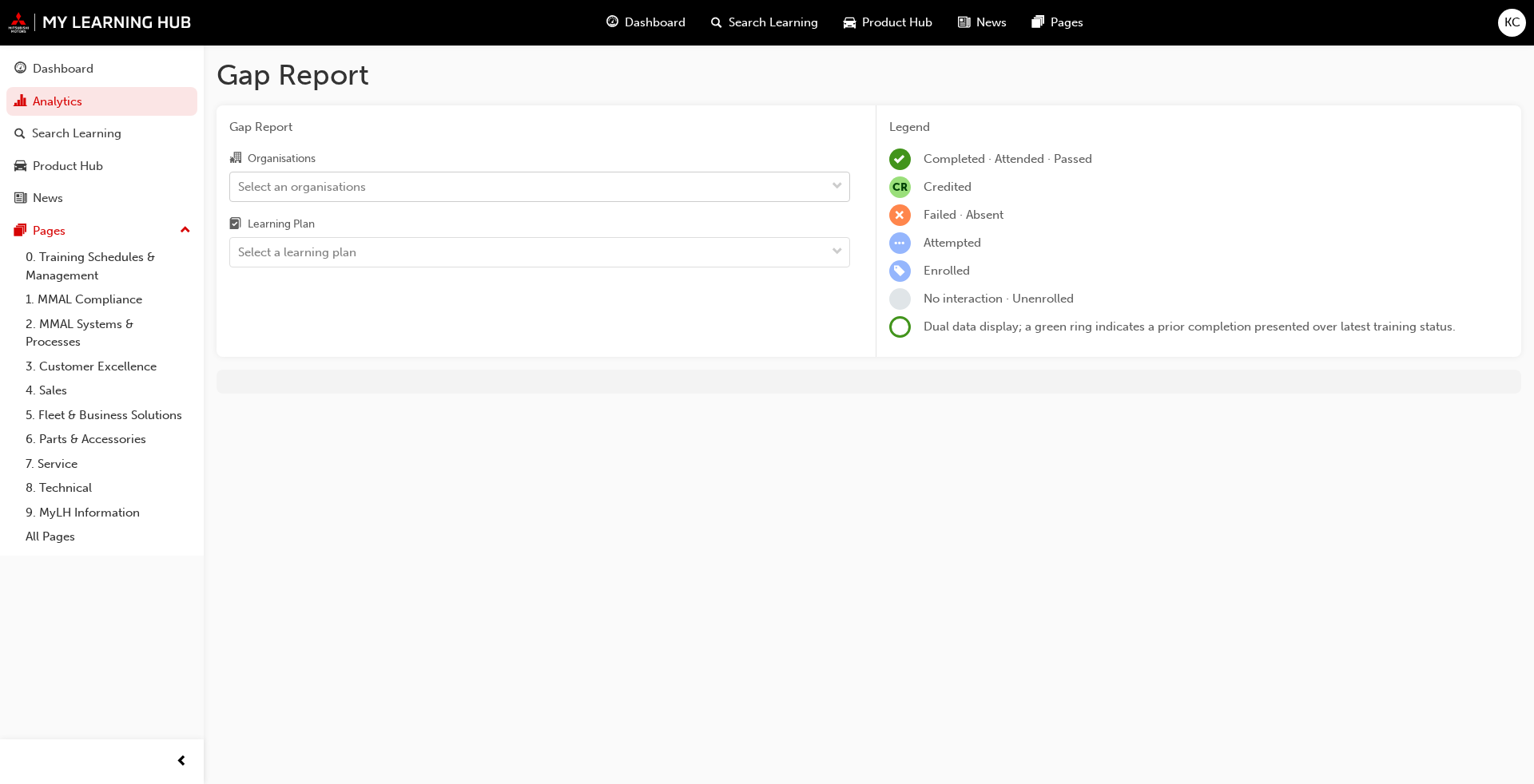
click at [395, 191] on div "Select an organisations" at bounding box center [528, 186] width 595 height 28
click at [239, 191] on input "Organisations Select an organisations" at bounding box center [239, 186] width 2 height 14
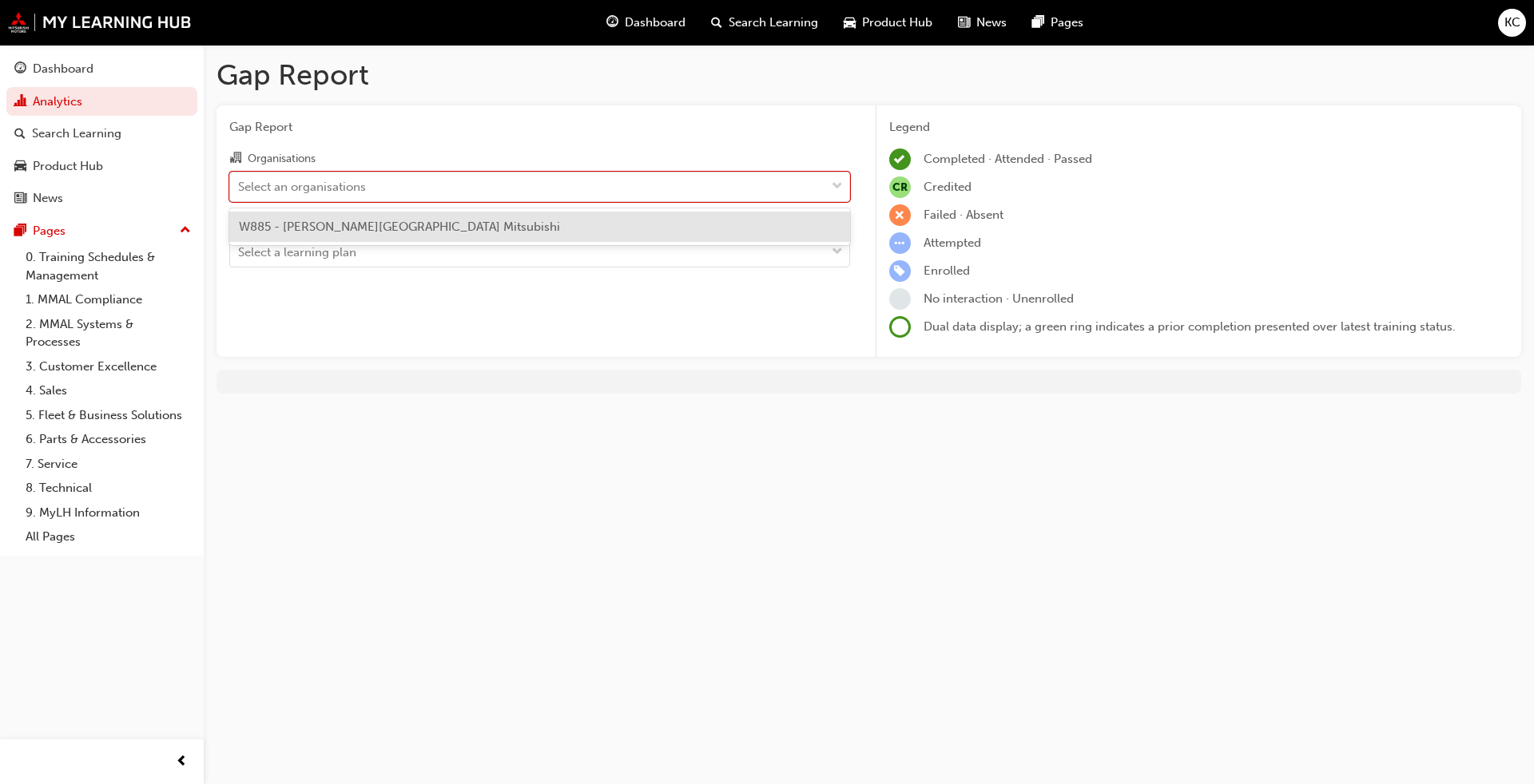
click at [377, 224] on span "W885 - [PERSON_NAME][GEOGRAPHIC_DATA] Mitsubishi" at bounding box center [399, 226] width 321 height 15
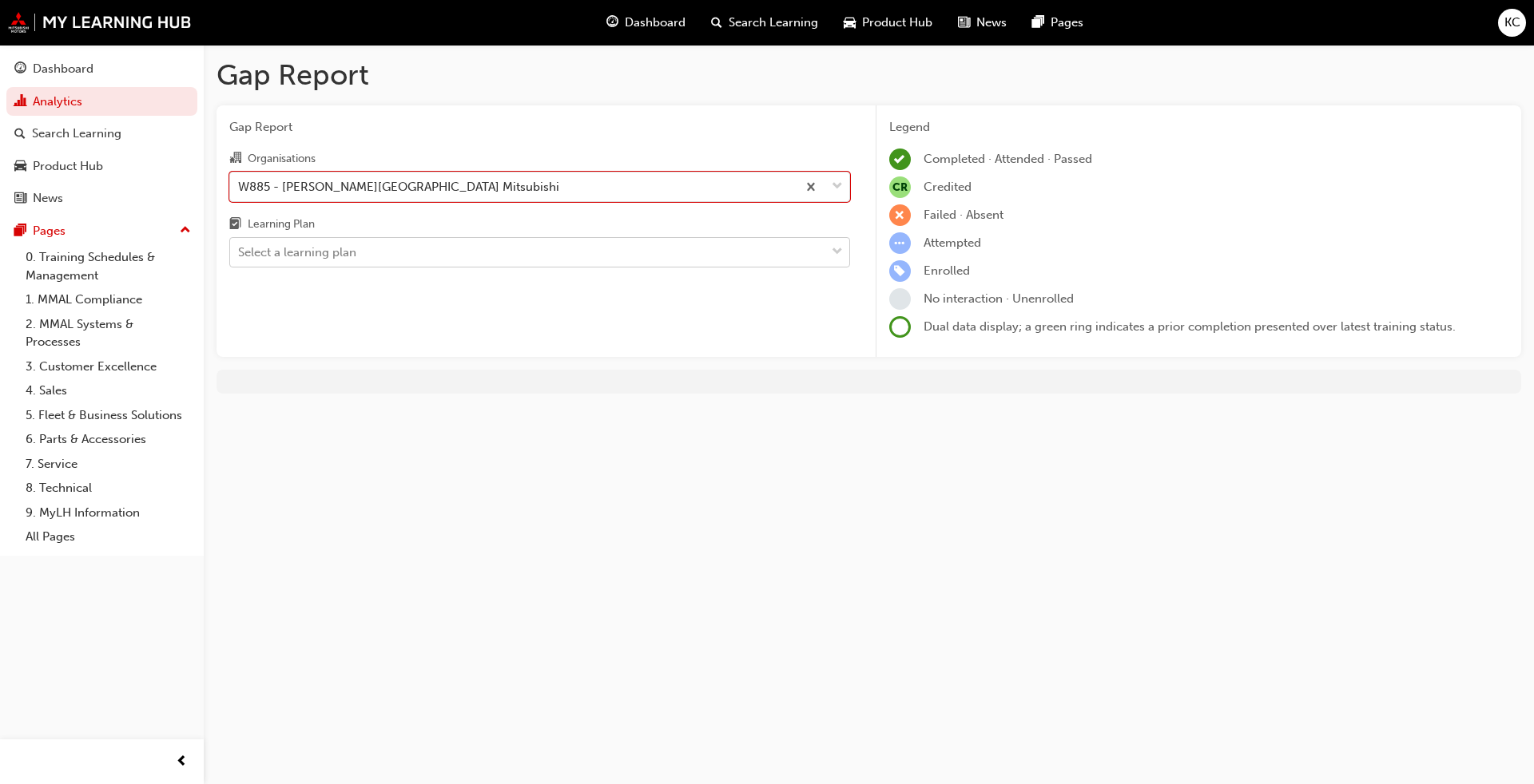
click at [365, 250] on div "Select a learning plan" at bounding box center [528, 252] width 595 height 28
click at [239, 250] on input "Learning Plan Select a learning plan" at bounding box center [239, 252] width 2 height 14
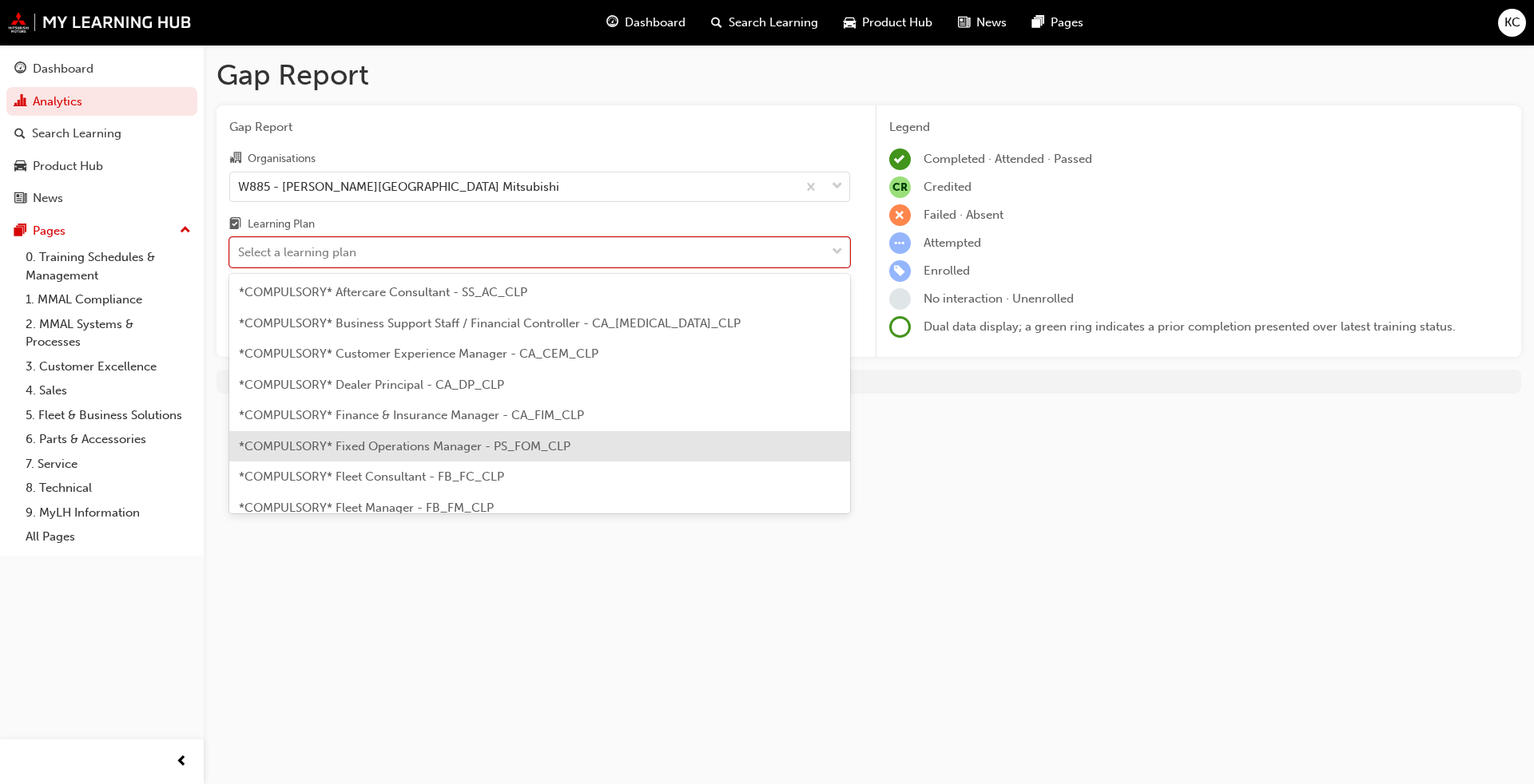
click at [455, 445] on span "*COMPULSORY* Fixed Operations Manager - PS_FOM_CLP" at bounding box center [404, 446] width 331 height 15
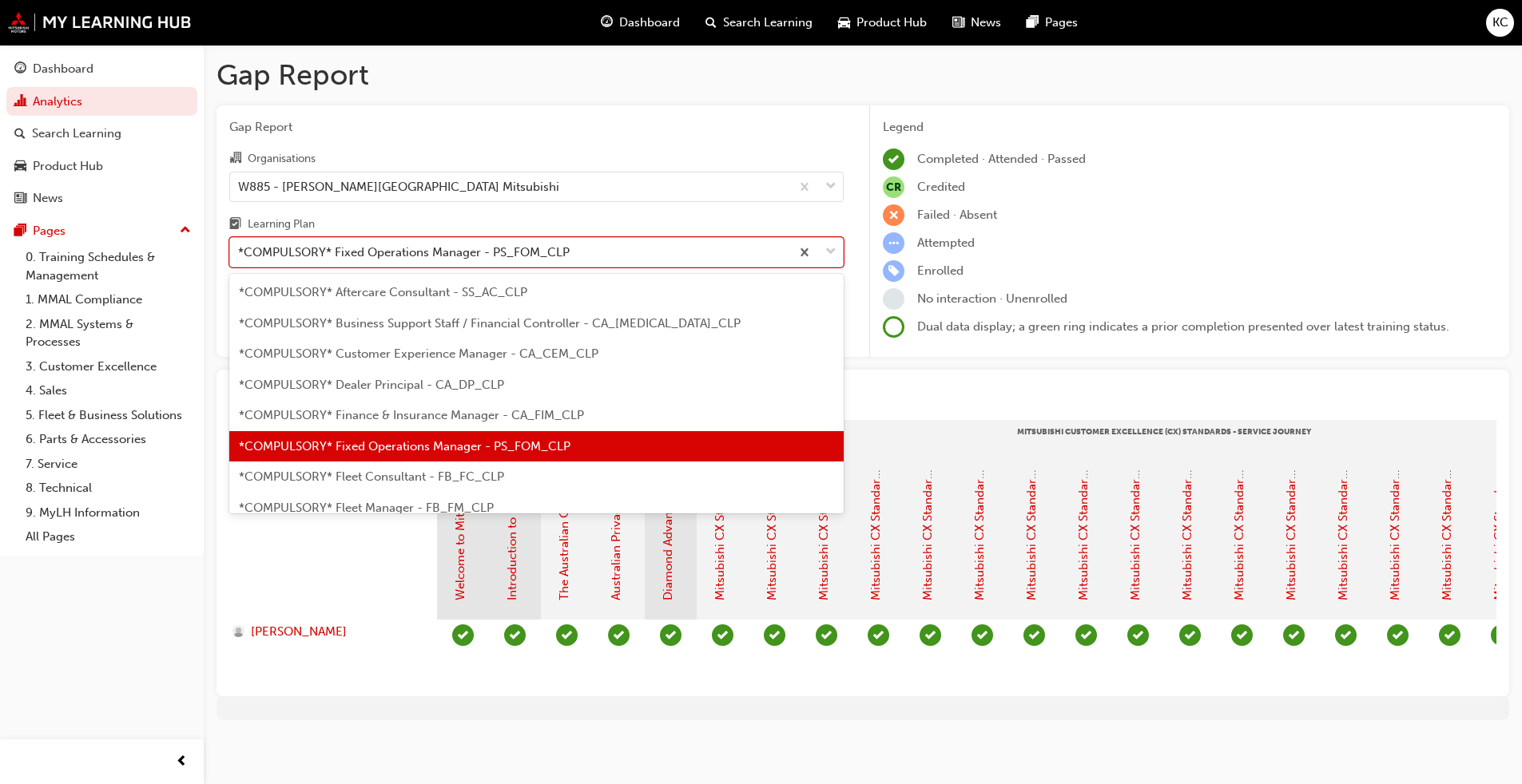
click at [380, 260] on div "*COMPULSORY* Fixed Operations Manager - PS_FOM_CLP" at bounding box center [404, 252] width 331 height 18
click at [239, 259] on input "Learning Plan option *COMPULSORY* Fixed Operations Manager - PS_FOM_CLP, select…" at bounding box center [239, 252] width 2 height 14
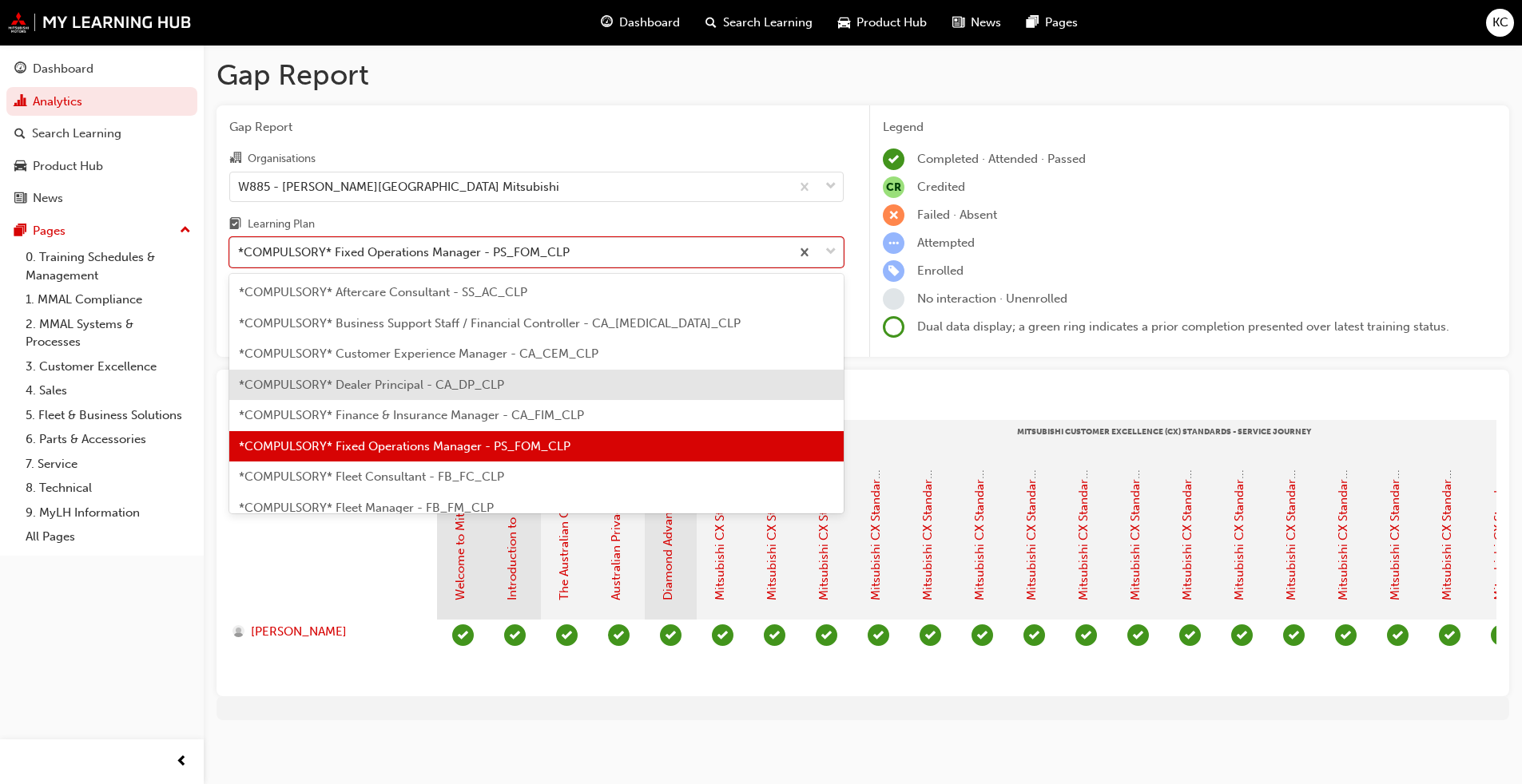
click at [436, 385] on span "*COMPULSORY* Dealer Principal - CA_DP_CLP" at bounding box center [371, 384] width 265 height 15
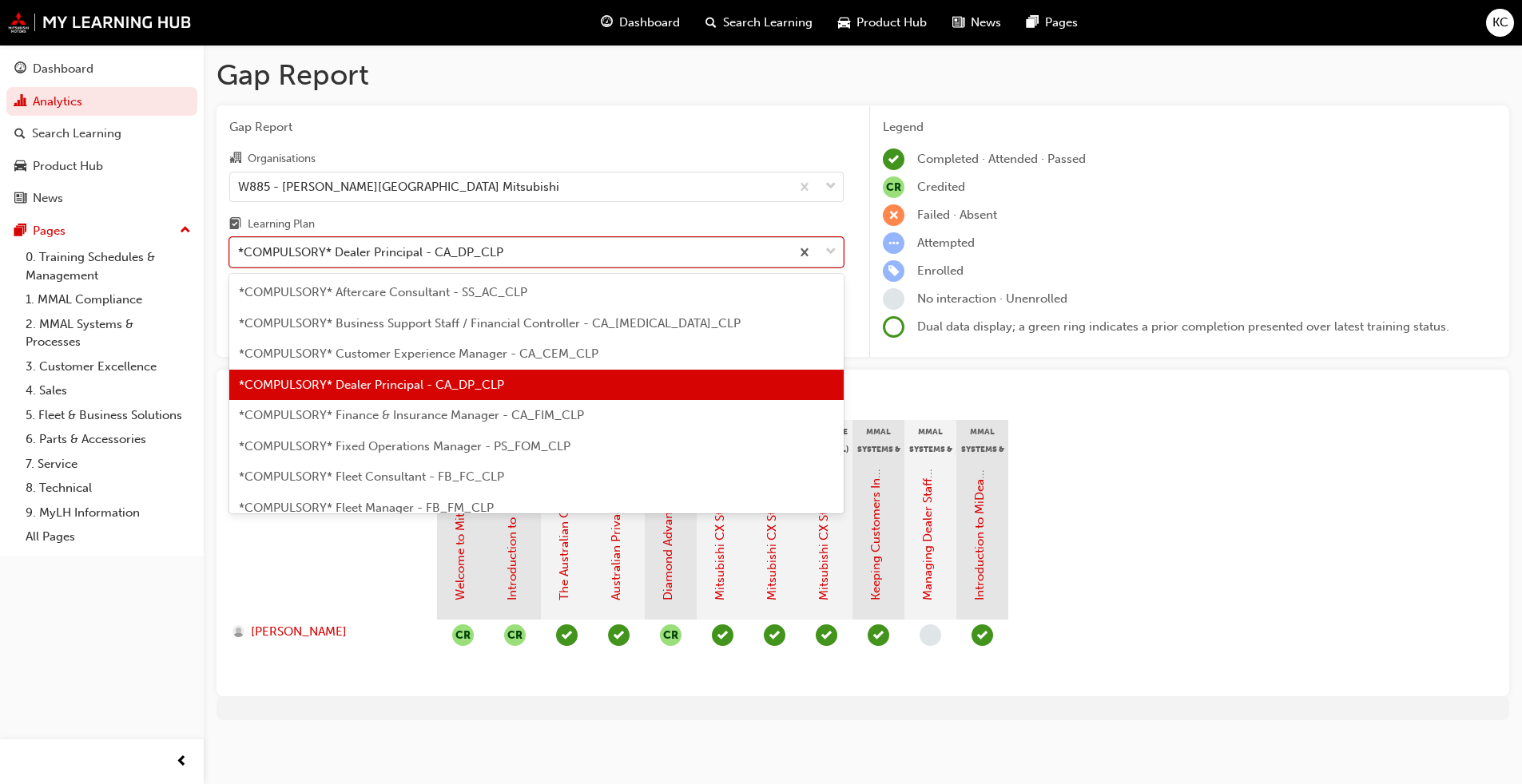
click at [375, 251] on div "*COMPULSORY* Dealer Principal - CA_DP_CLP" at bounding box center [371, 252] width 265 height 18
click at [239, 251] on input "Learning Plan option *COMPULSORY* Dealer Principal - CA_DP_CLP, selected. optio…" at bounding box center [239, 252] width 2 height 14
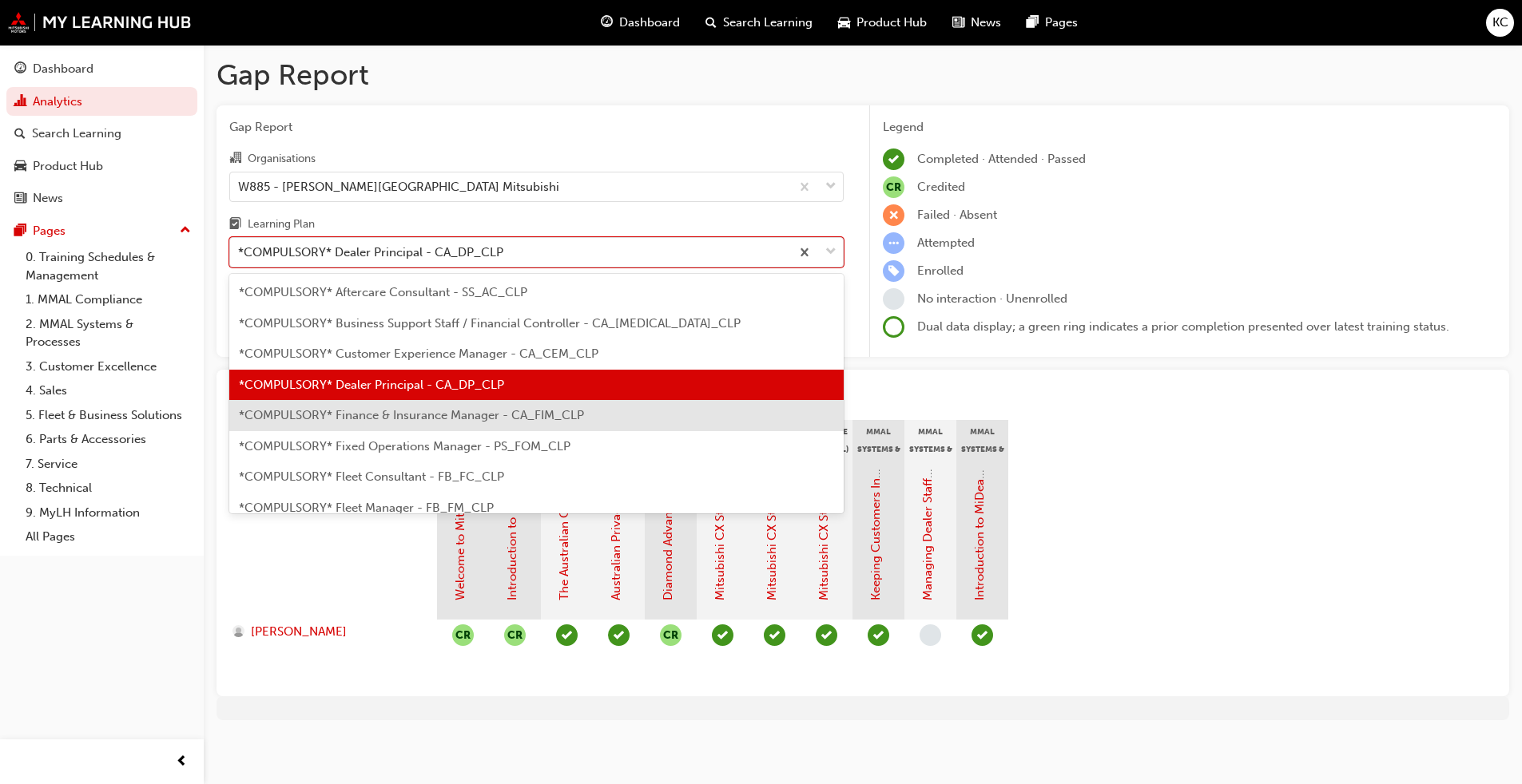
click at [413, 421] on span "*COMPULSORY* Finance & Insurance Manager - CA_FIM_CLP" at bounding box center [411, 415] width 345 height 15
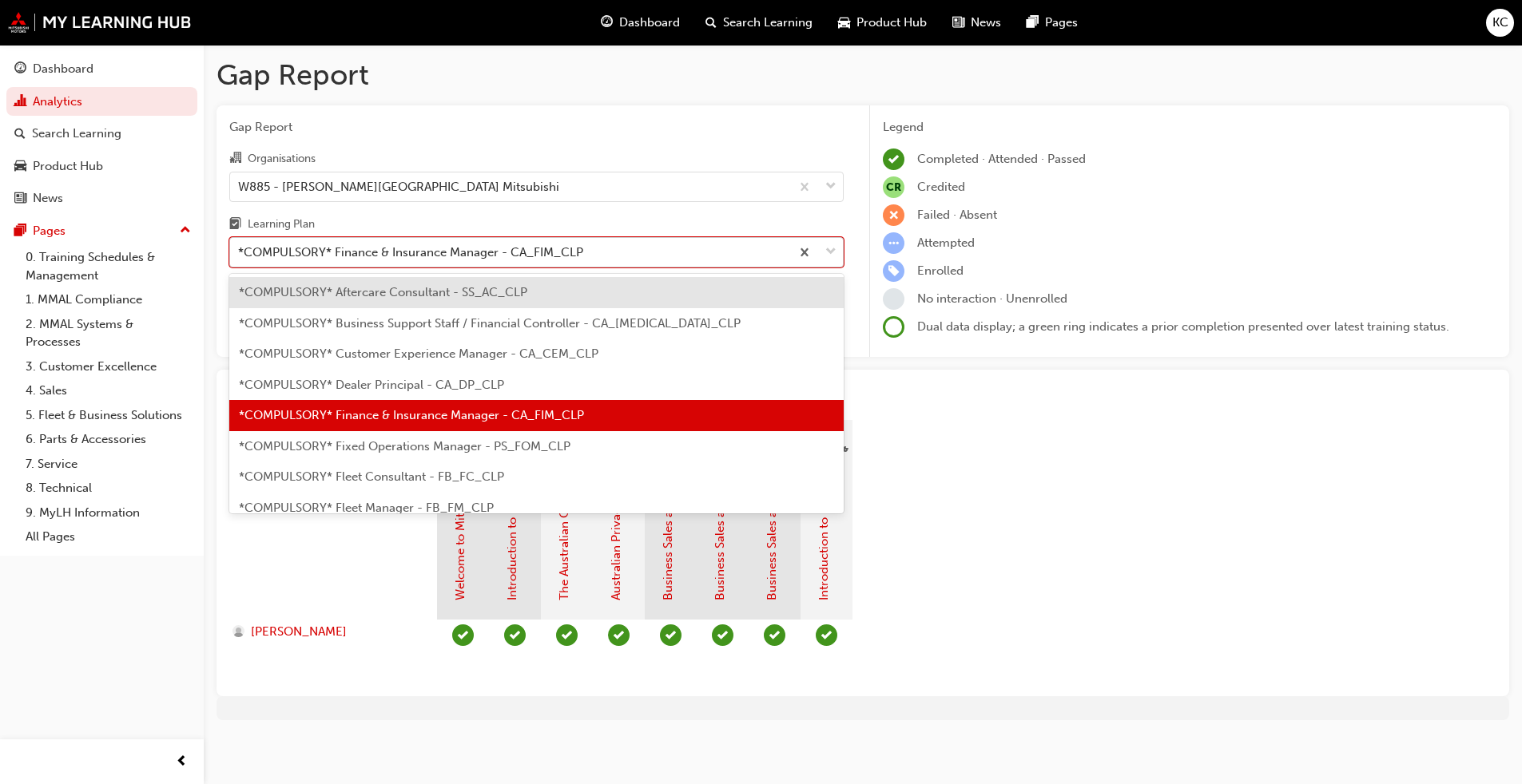
click at [494, 250] on div "*COMPULSORY* Finance & Insurance Manager - CA_FIM_CLP" at bounding box center [411, 252] width 345 height 18
click at [239, 250] on input "Learning Plan option *COMPULSORY* Finance & Insurance Manager - [GEOGRAPHIC_DAT…" at bounding box center [239, 252] width 2 height 14
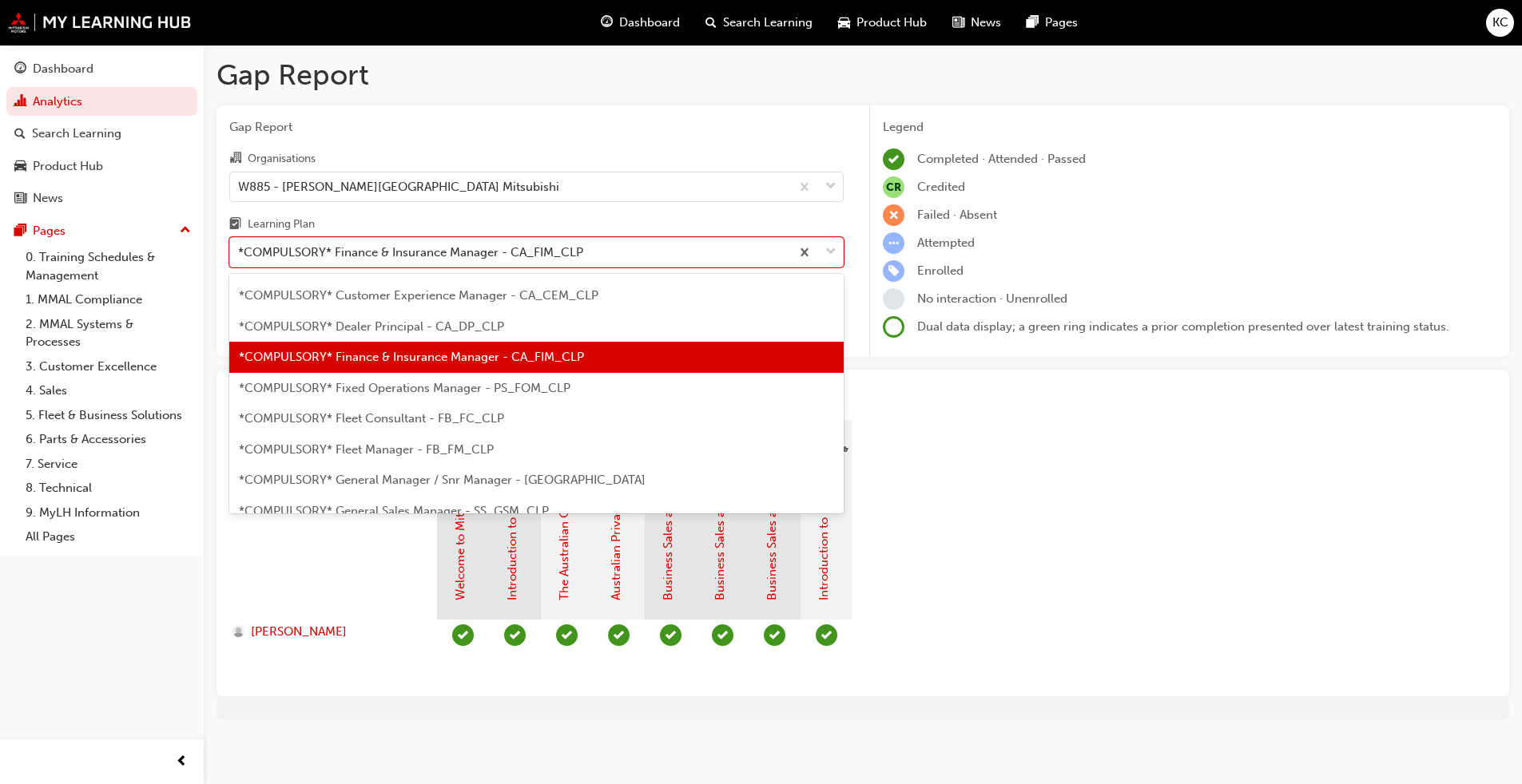
scroll to position [80, 0]
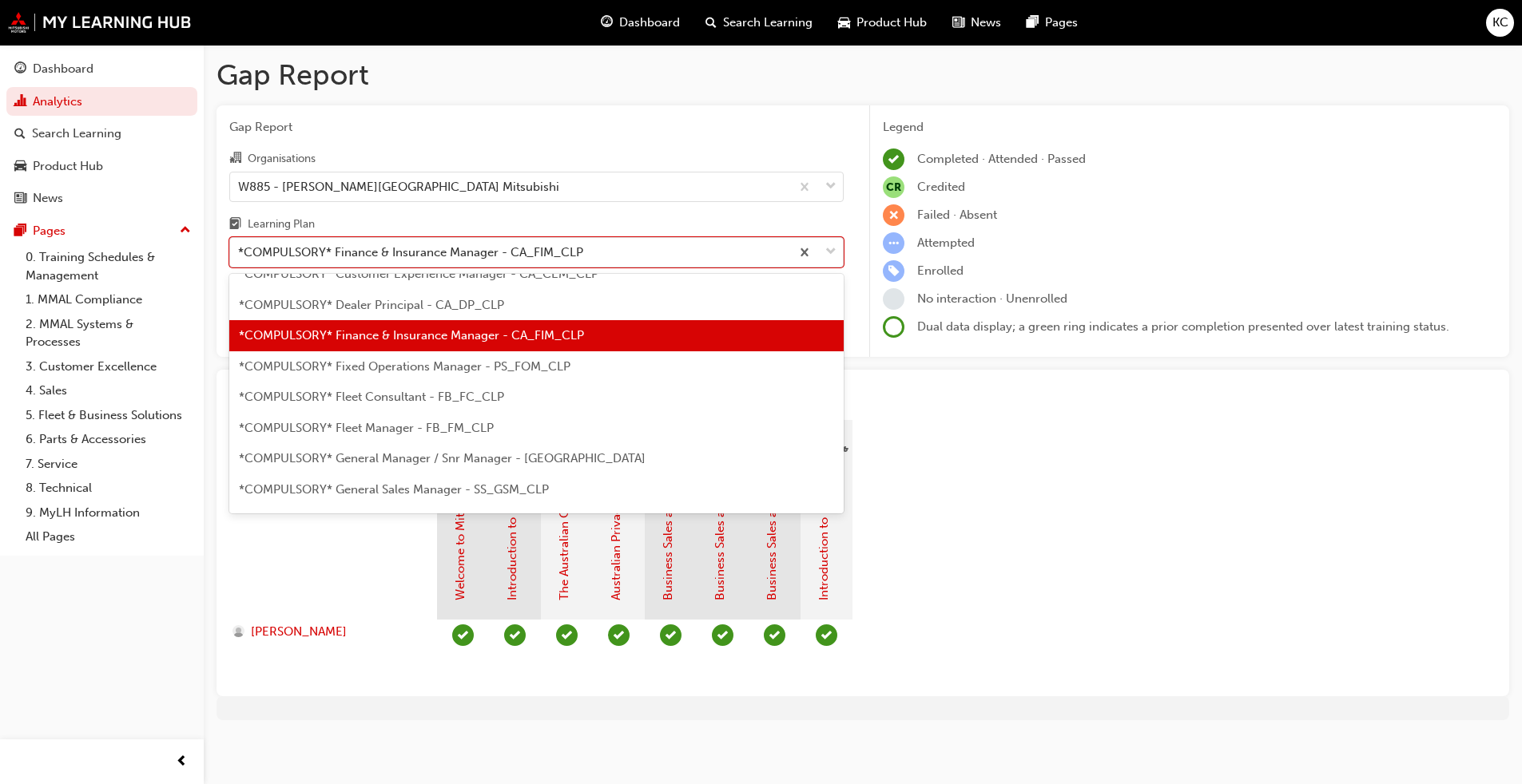
click at [466, 462] on span "*COMPULSORY* General Manager / Snr Manager - [GEOGRAPHIC_DATA]" at bounding box center [442, 458] width 407 height 15
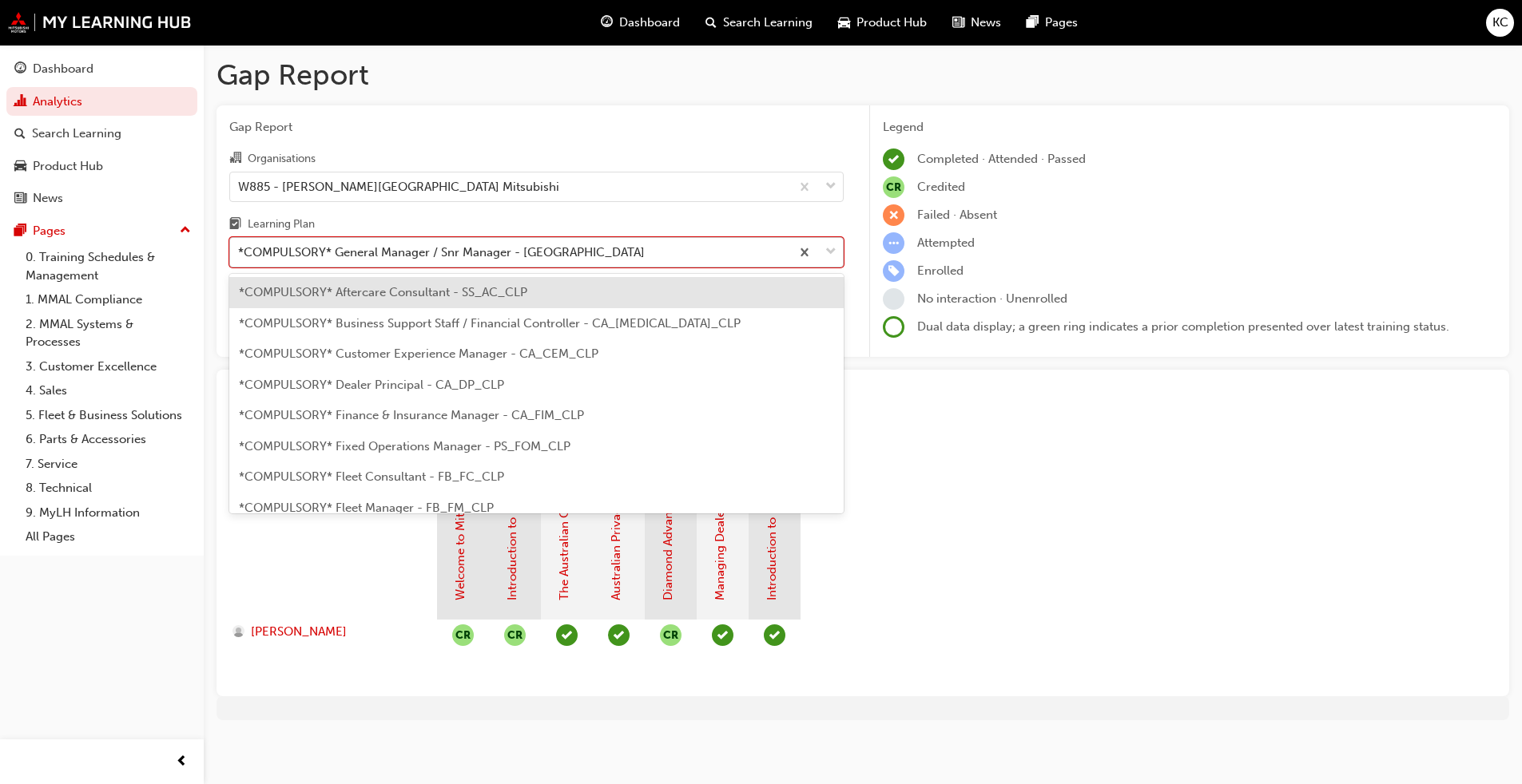
click at [506, 255] on div "*COMPULSORY* General Manager / Snr Manager - [GEOGRAPHIC_DATA]" at bounding box center [442, 252] width 407 height 18
click at [239, 255] on input "Learning Plan option *COMPULSORY* General Manager / Snr Manager - [GEOGRAPHIC_D…" at bounding box center [239, 252] width 2 height 14
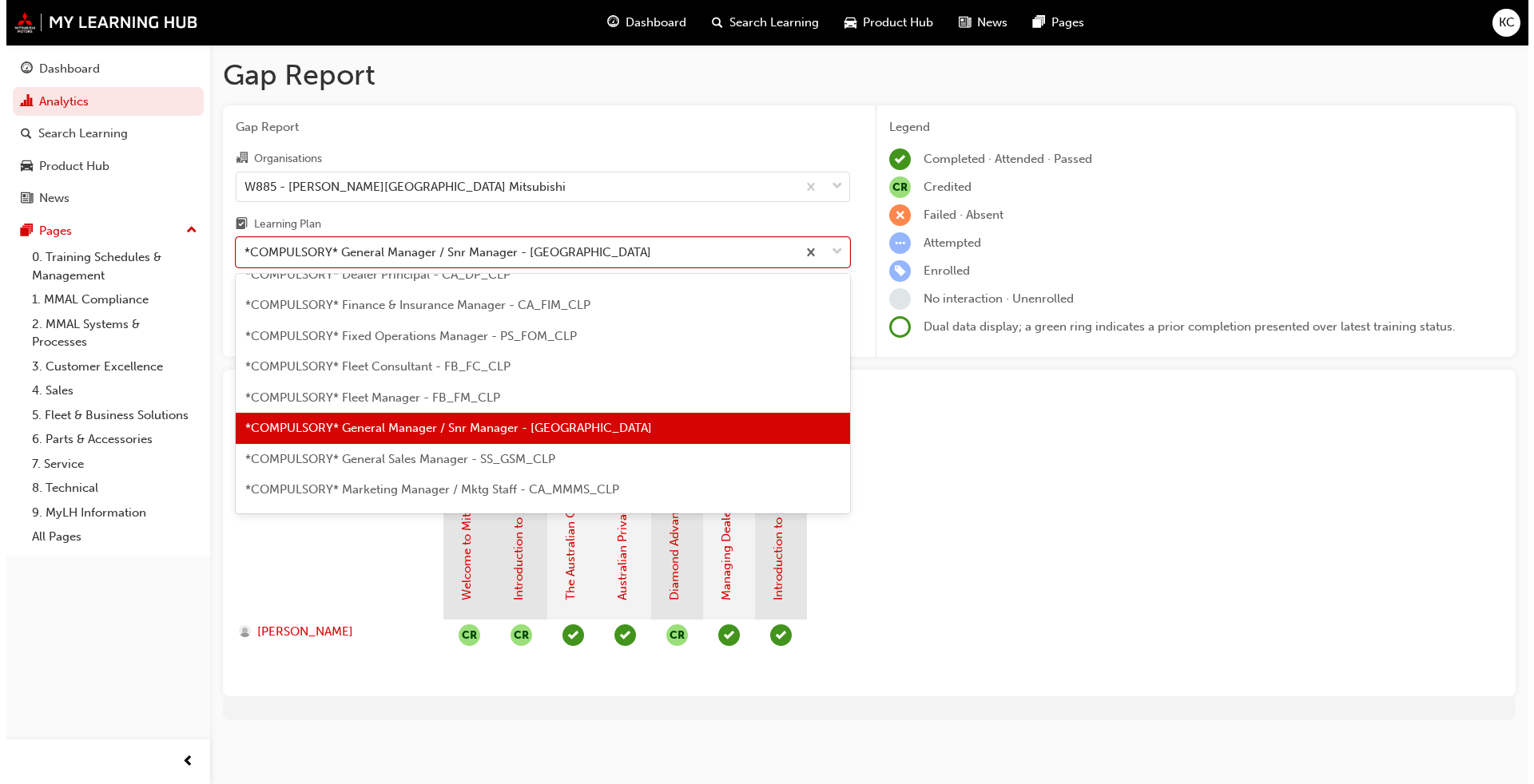
scroll to position [131, 0]
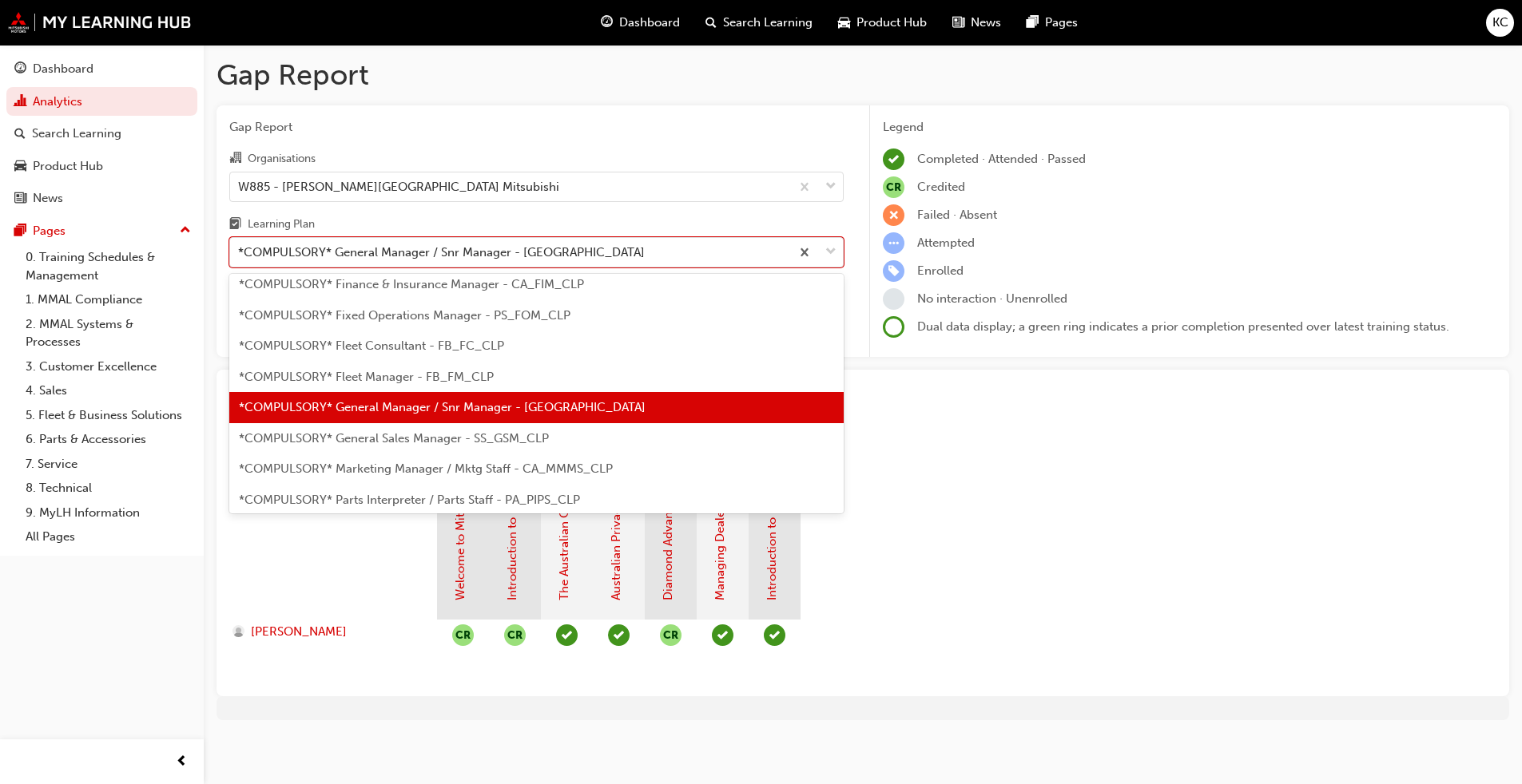
click at [451, 437] on span "*COMPULSORY* General Sales Manager - SS_GSM_CLP" at bounding box center [393, 438] width 310 height 15
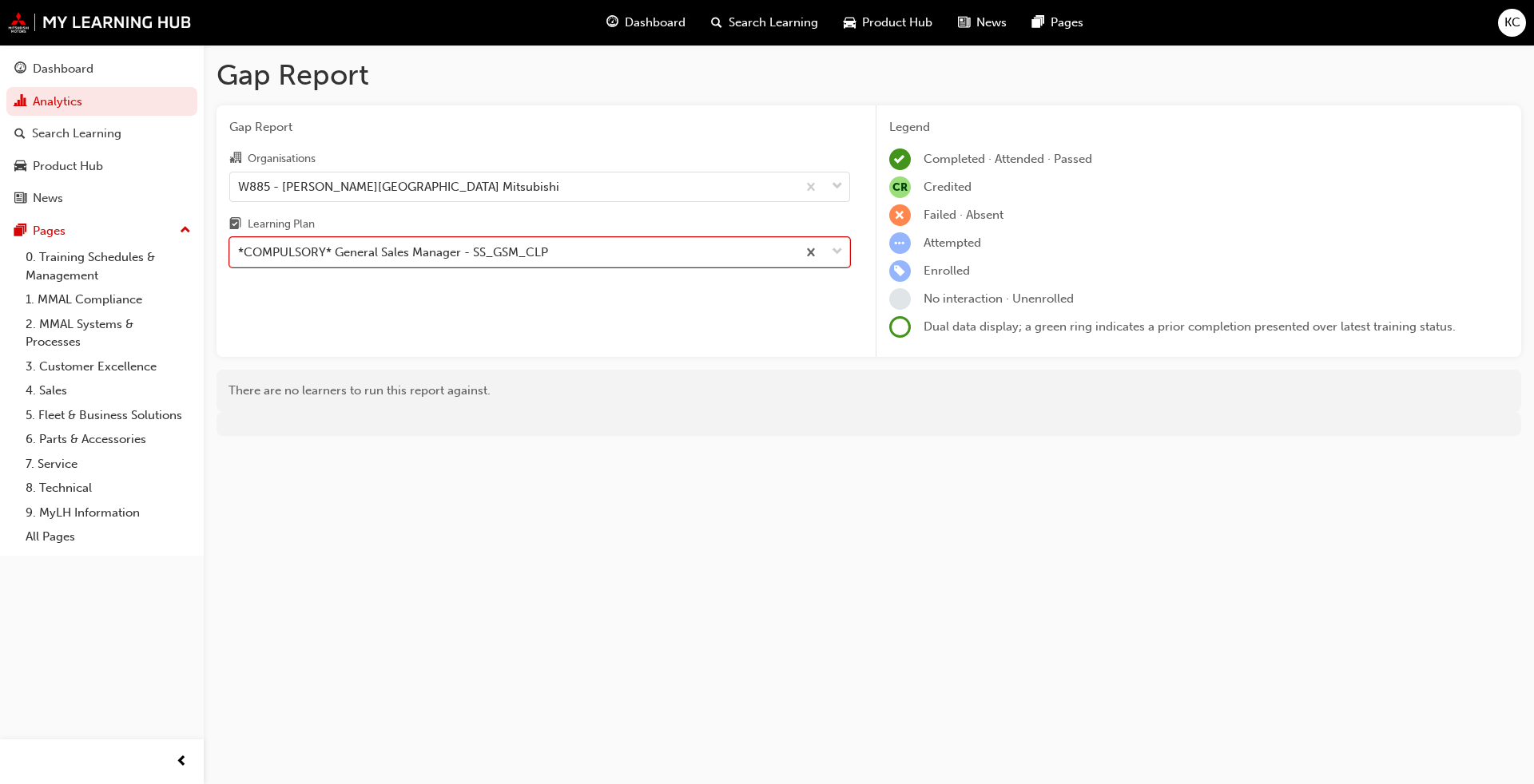
click at [475, 263] on div "*COMPULSORY* General Sales Manager - SS_GSM_CLP" at bounding box center [513, 252] width 566 height 28
click at [239, 259] on input "Learning Plan option *COMPULSORY* General Sales Manager - SS_GSM_CLP, selected.…" at bounding box center [239, 252] width 2 height 14
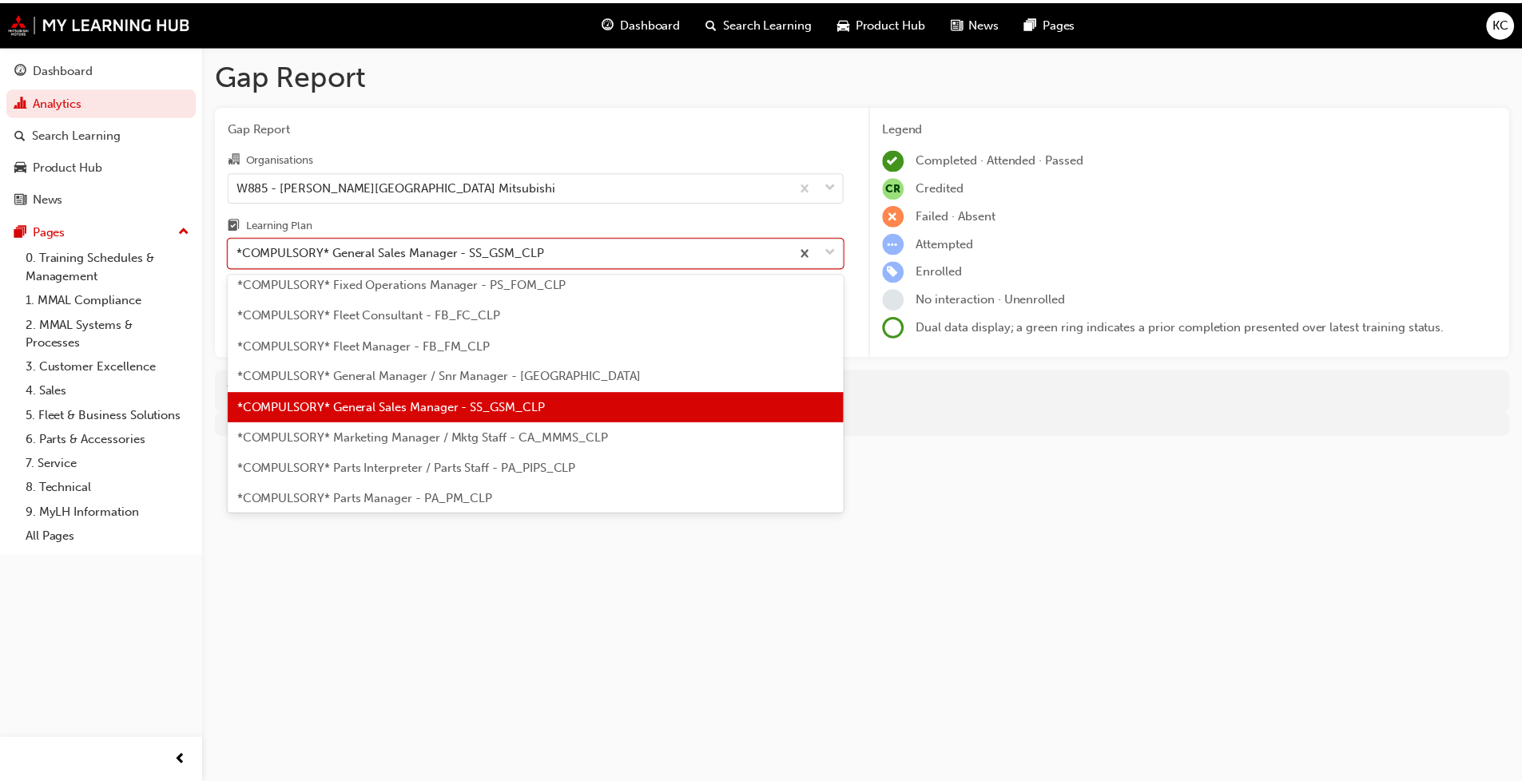
scroll to position [242, 0]
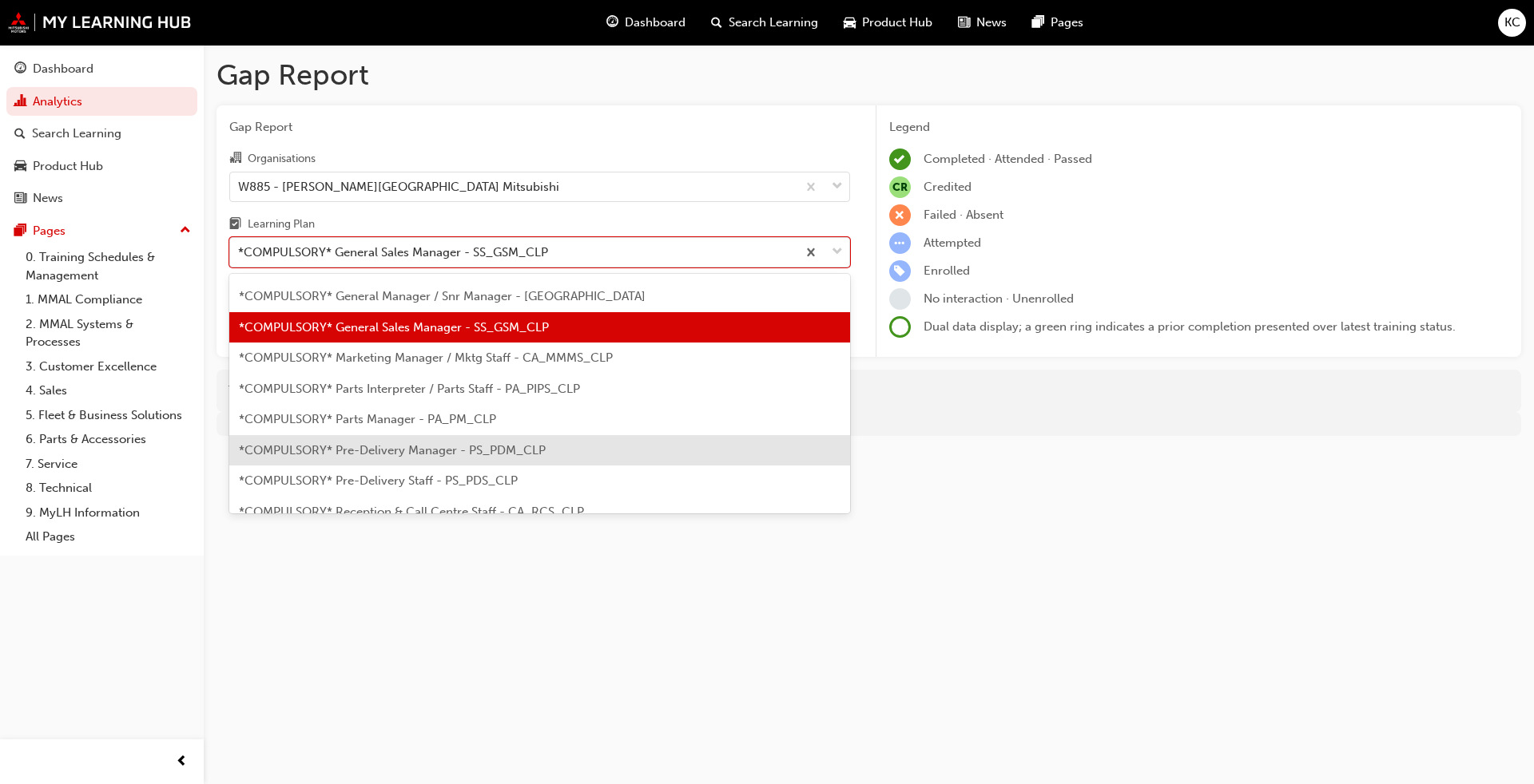
click at [446, 436] on div "*COMPULSORY* Pre-Delivery Manager - PS_PDM_CLP" at bounding box center [540, 451] width 621 height 31
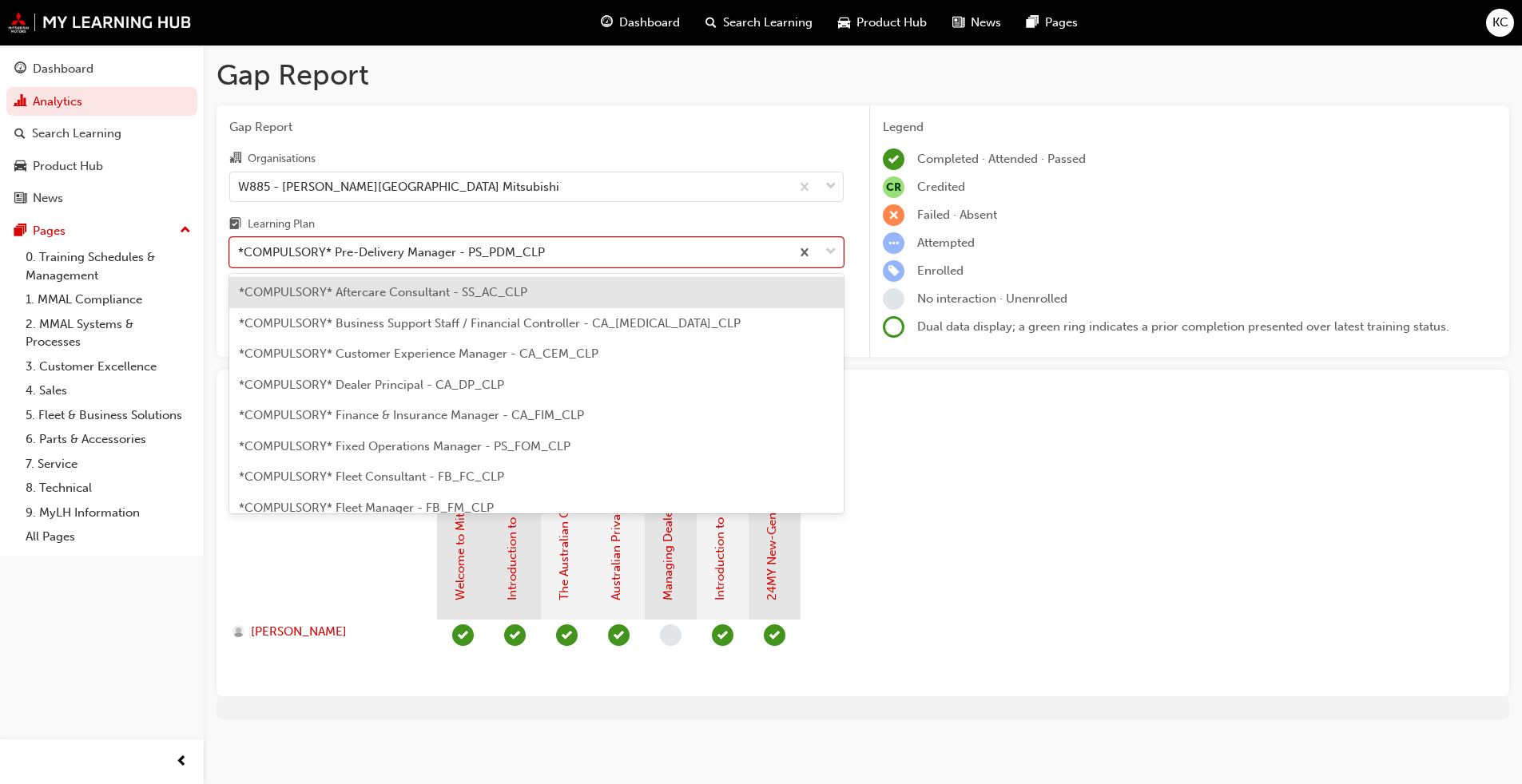
click at [432, 251] on div "*COMPULSORY* Pre-Delivery Manager - PS_PDM_CLP" at bounding box center [392, 252] width 307 height 18
click at [239, 251] on input "Learning Plan option *COMPULSORY* Pre-Delivery Manager - PS_PDM_CLP, selected. …" at bounding box center [239, 252] width 2 height 14
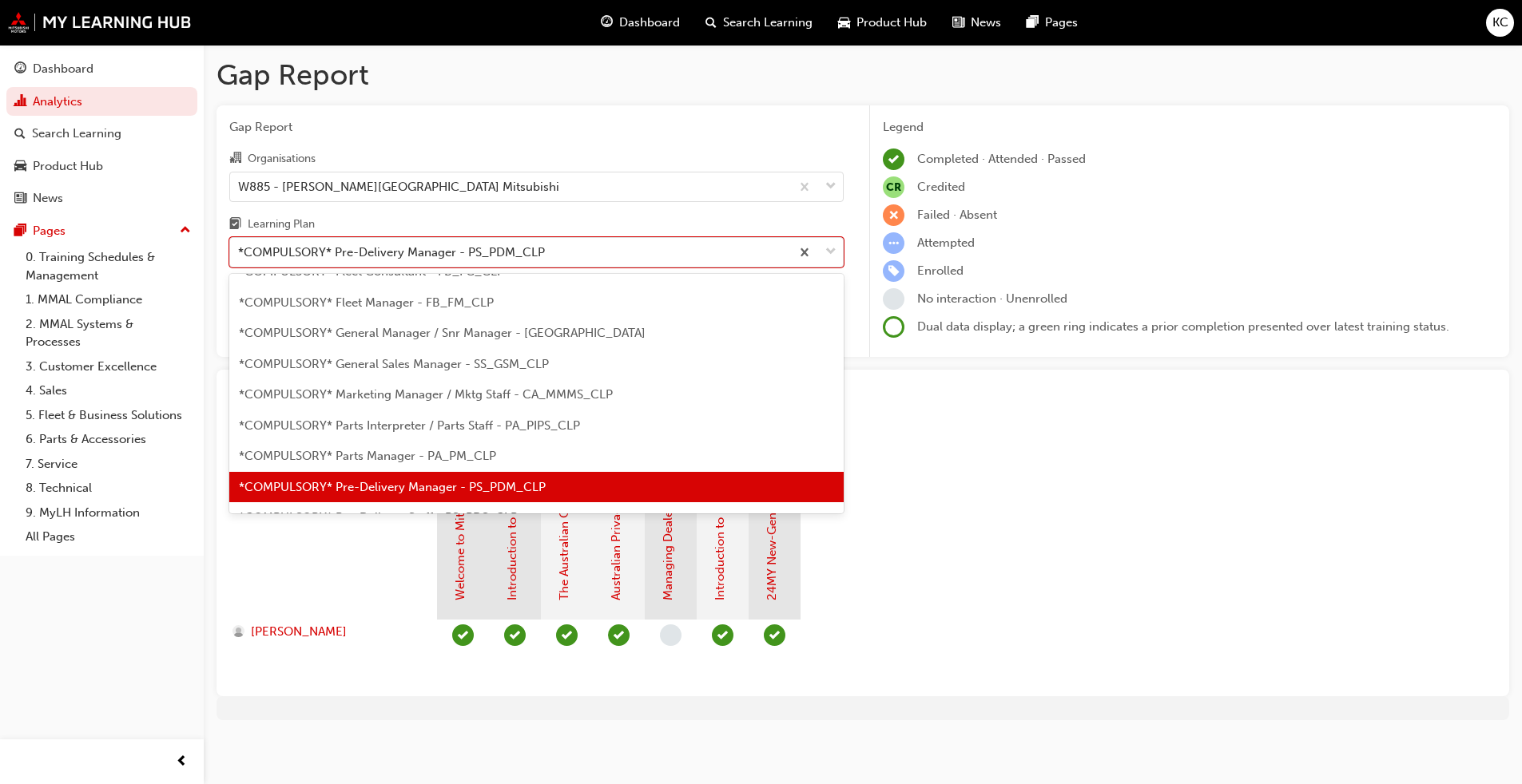
click at [384, 459] on span "*COMPULSORY* Parts Manager - PA_PM_CLP" at bounding box center [367, 455] width 257 height 15
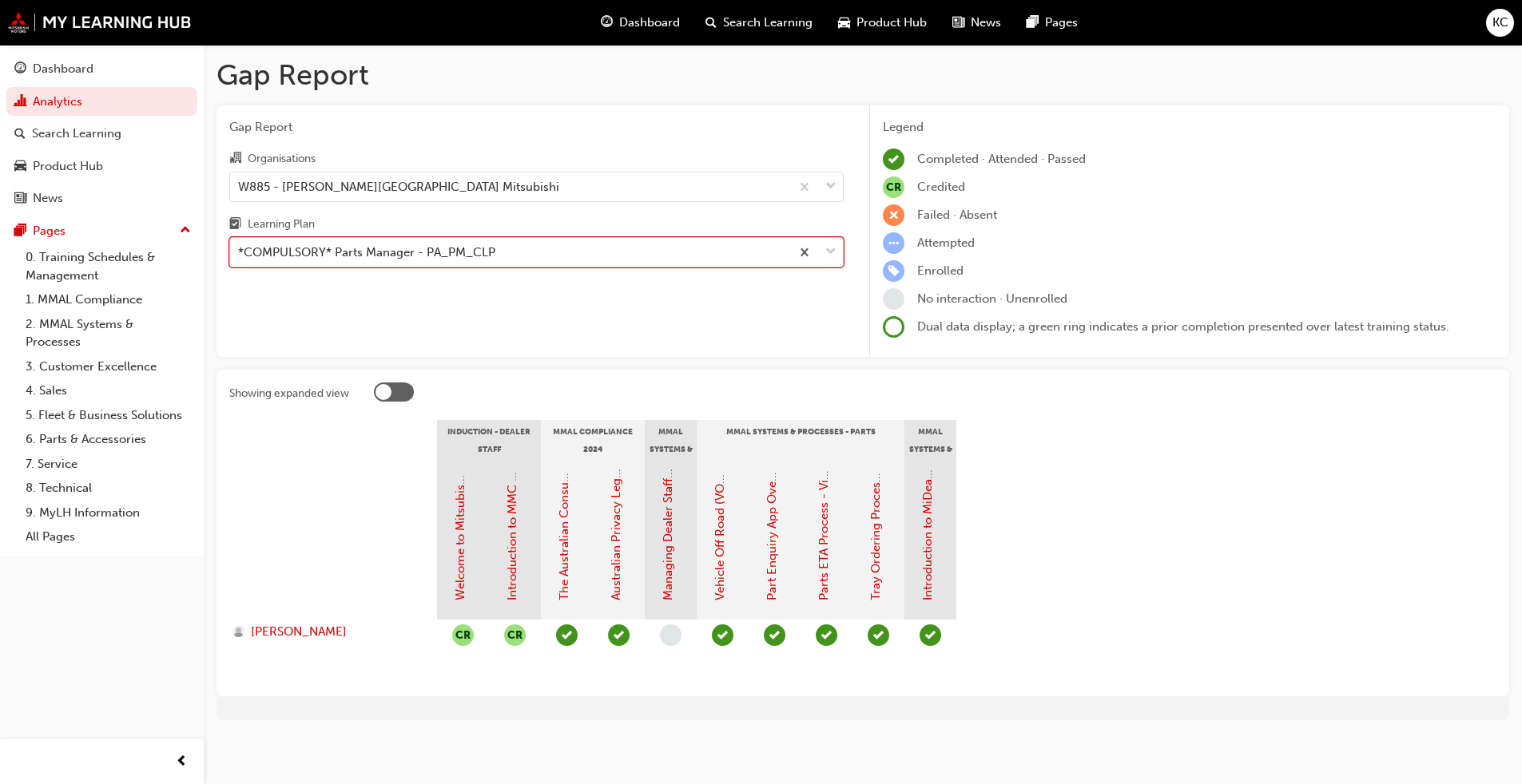
click at [456, 261] on div "*COMPULSORY* Parts Manager - PA_PM_CLP" at bounding box center [367, 252] width 257 height 18
click at [239, 259] on input "Learning Plan option *COMPULSORY* Parts Manager - PA_PM_CLP, selected. 0 result…" at bounding box center [239, 252] width 2 height 14
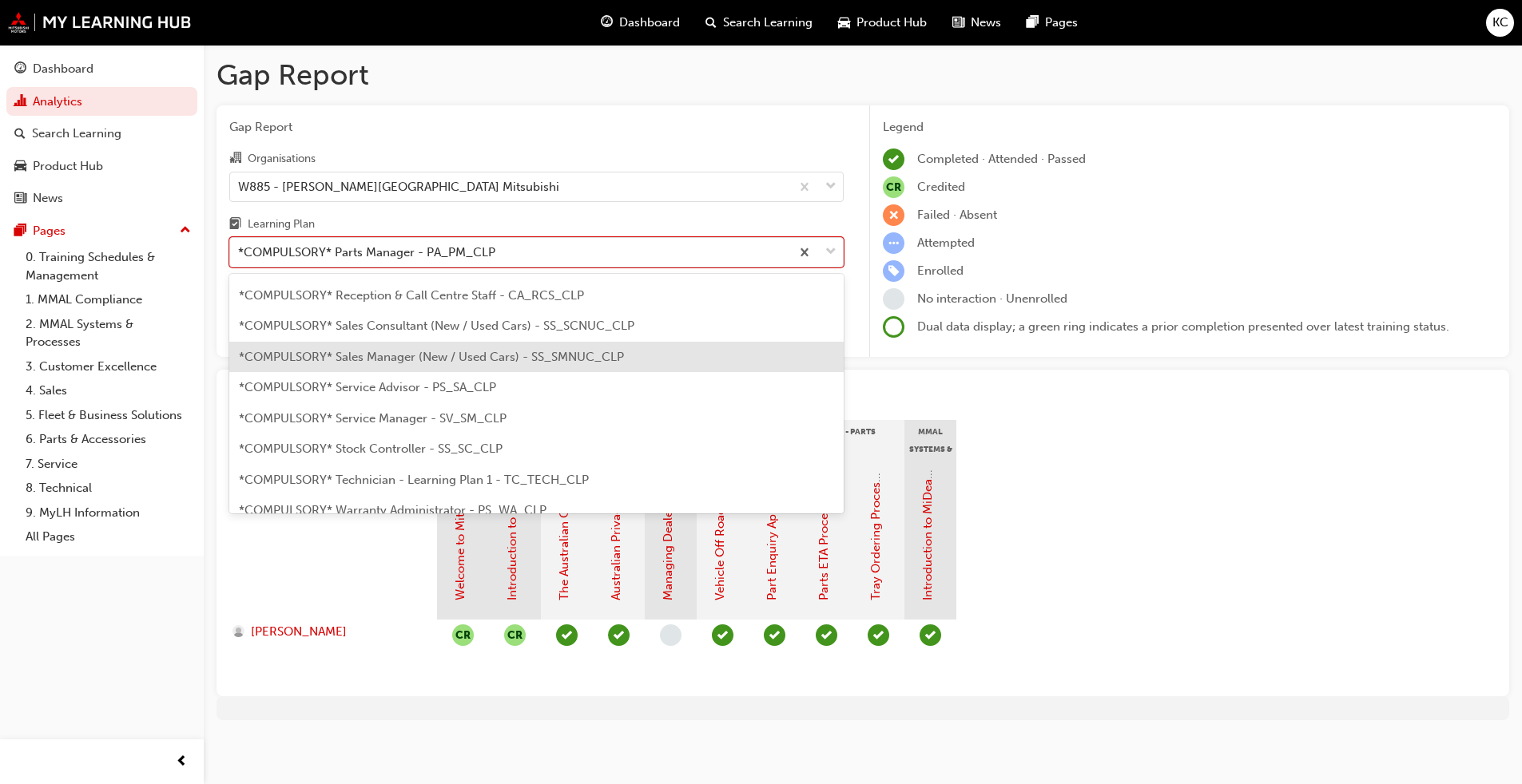
scroll to position [493, 0]
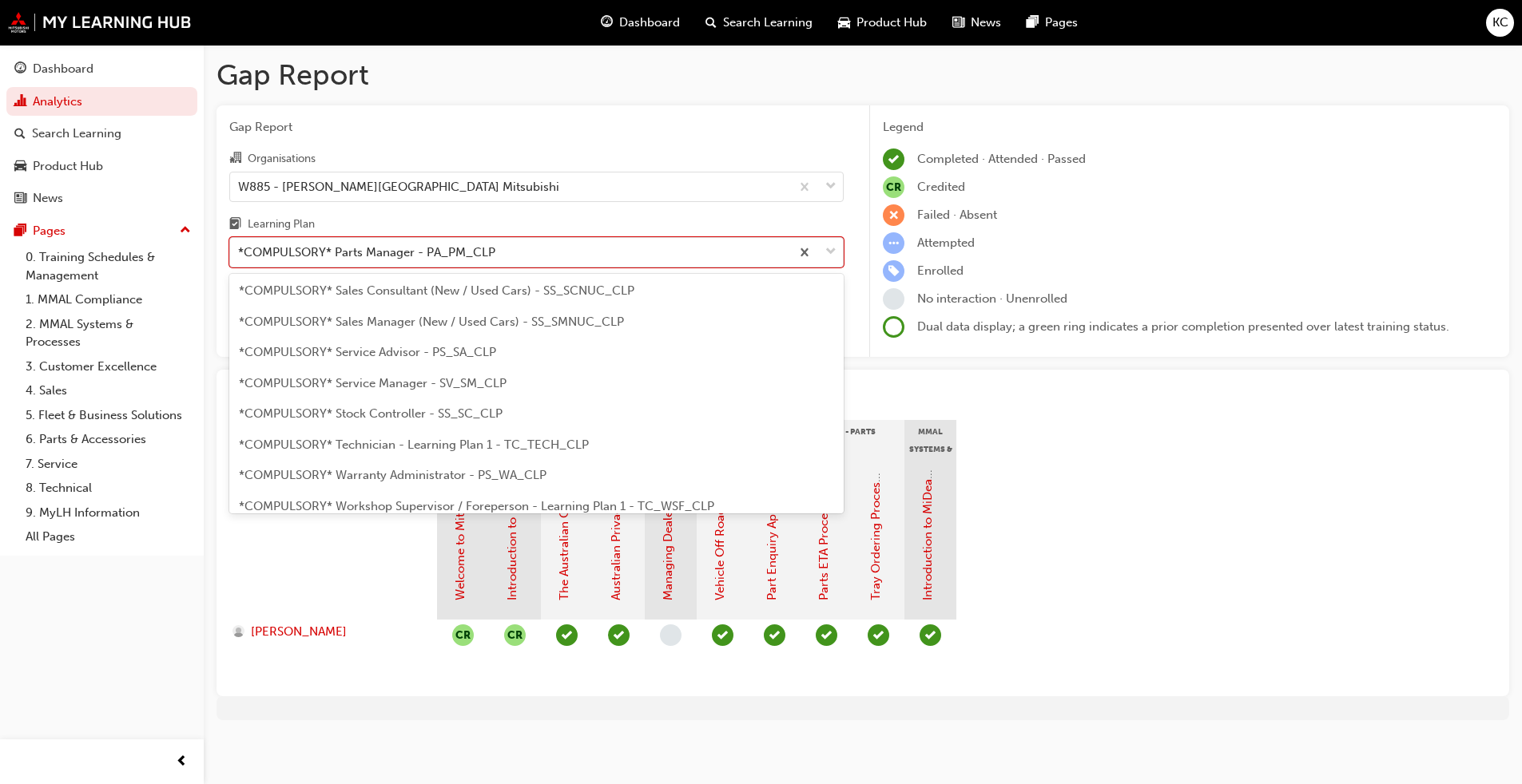
click at [404, 383] on span "*COMPULSORY* Service Manager - SV_SM_CLP" at bounding box center [372, 383] width 268 height 15
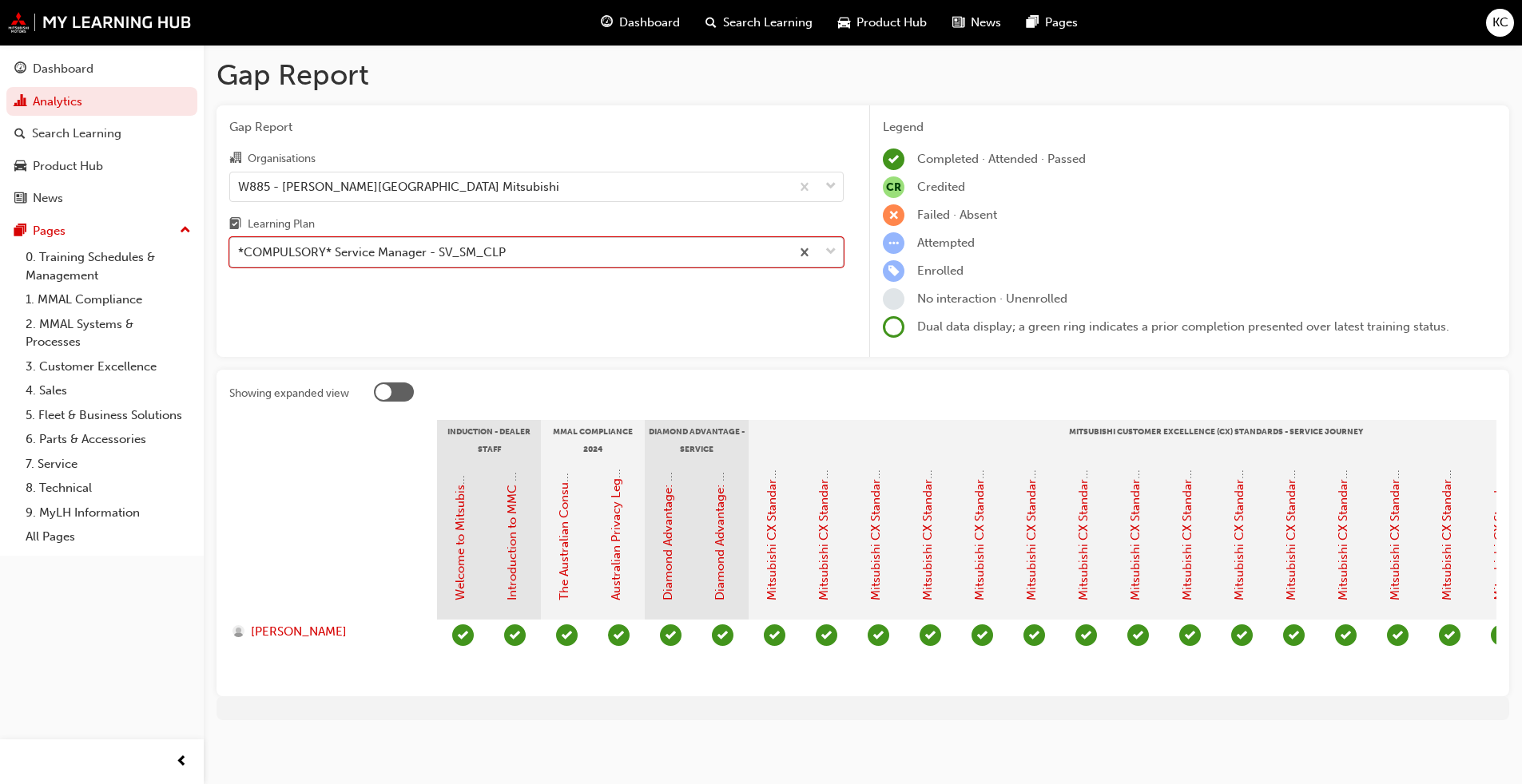
click at [420, 259] on div "*COMPULSORY* Service Manager - SV_SM_CLP" at bounding box center [372, 252] width 268 height 18
click at [239, 259] on input "Learning Plan option *COMPULSORY* Service Manager - SV_SM_CLP, selected. 0 resu…" at bounding box center [239, 252] width 2 height 14
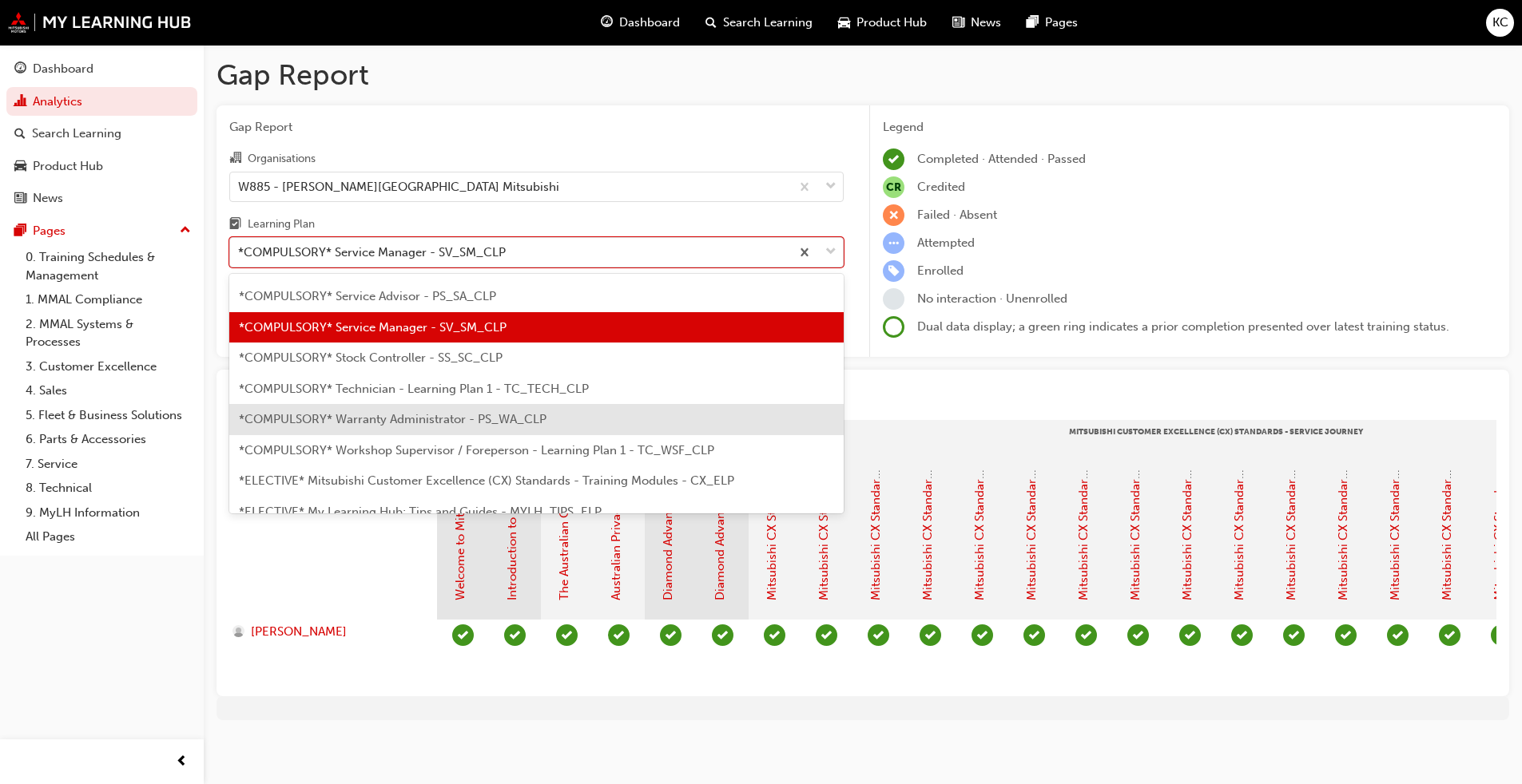
scroll to position [630, 0]
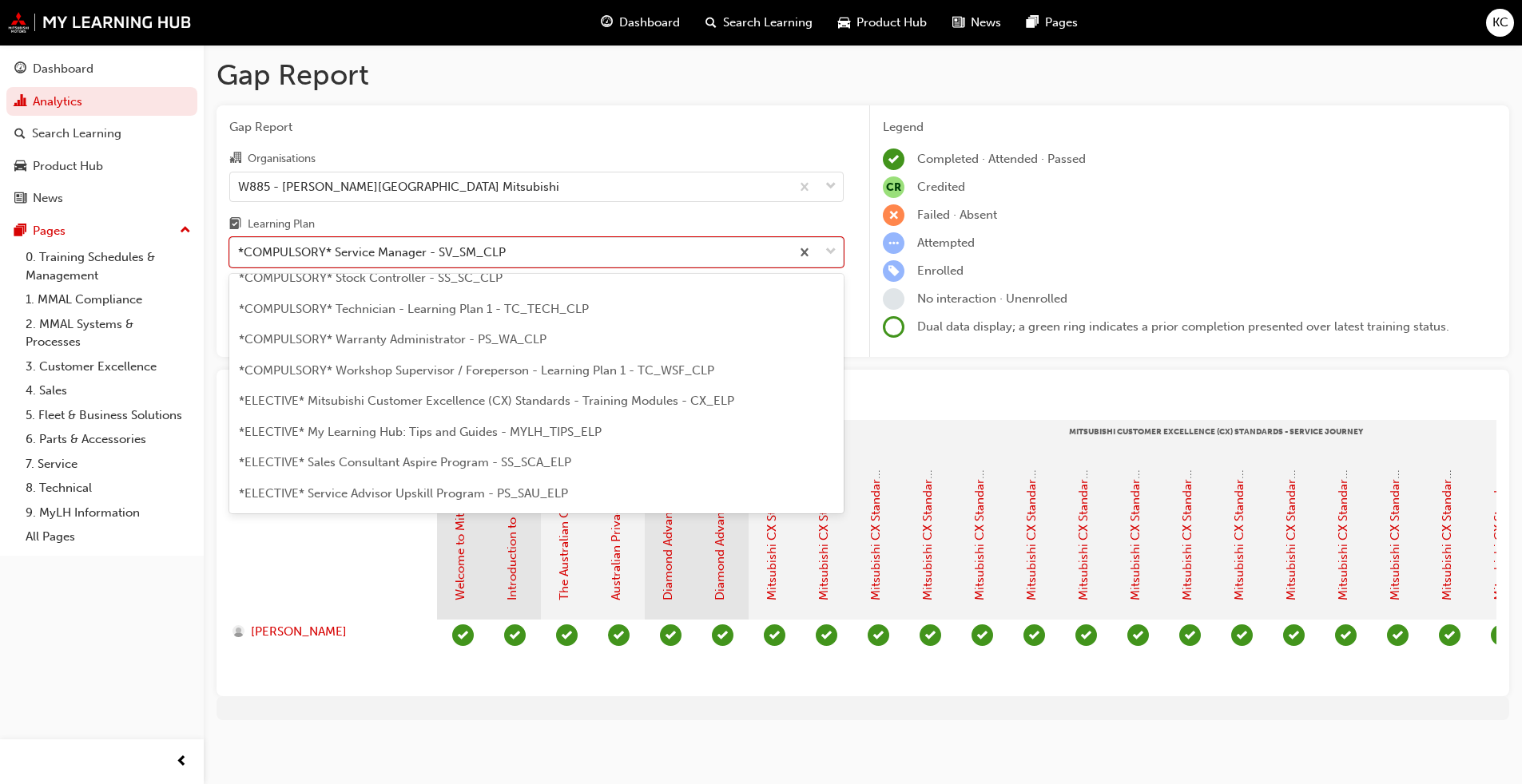
click at [450, 349] on div "*COMPULSORY* Warranty Administrator - PS_WA_CLP" at bounding box center [536, 340] width 614 height 31
